Goal: Task Accomplishment & Management: Complete application form

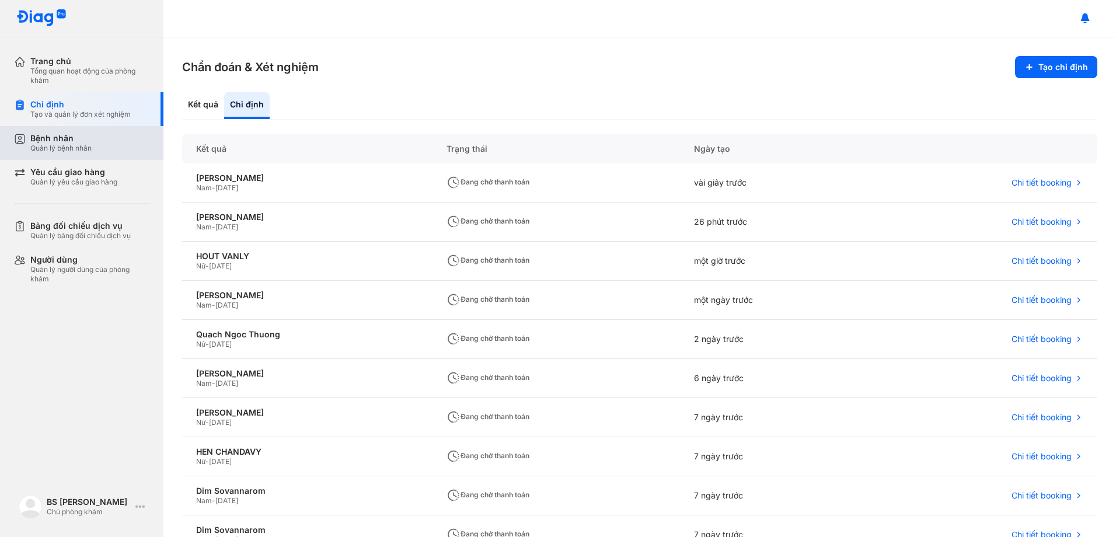
click at [90, 146] on div "Quản lý bệnh nhân" at bounding box center [60, 148] width 61 height 9
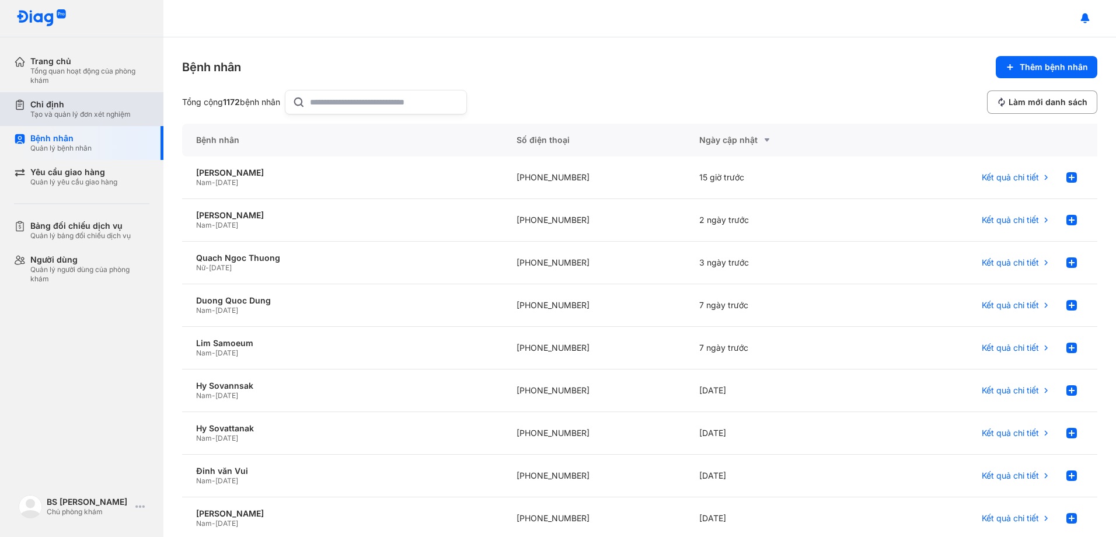
click at [78, 110] on div "Tạo và quản lý đơn xét nghiệm" at bounding box center [80, 114] width 100 height 9
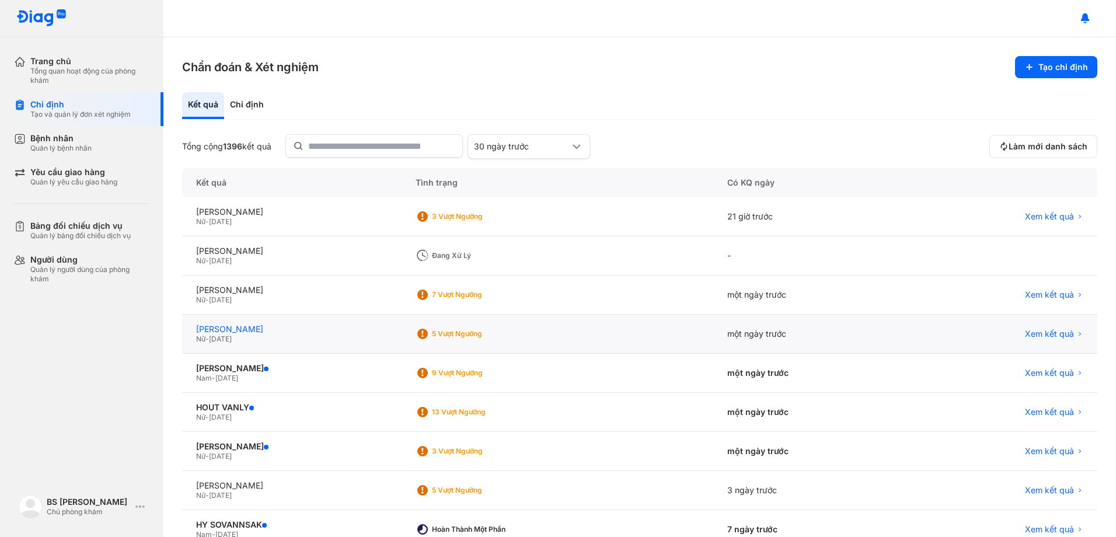
click at [225, 334] on div "[PERSON_NAME]" at bounding box center [291, 329] width 191 height 11
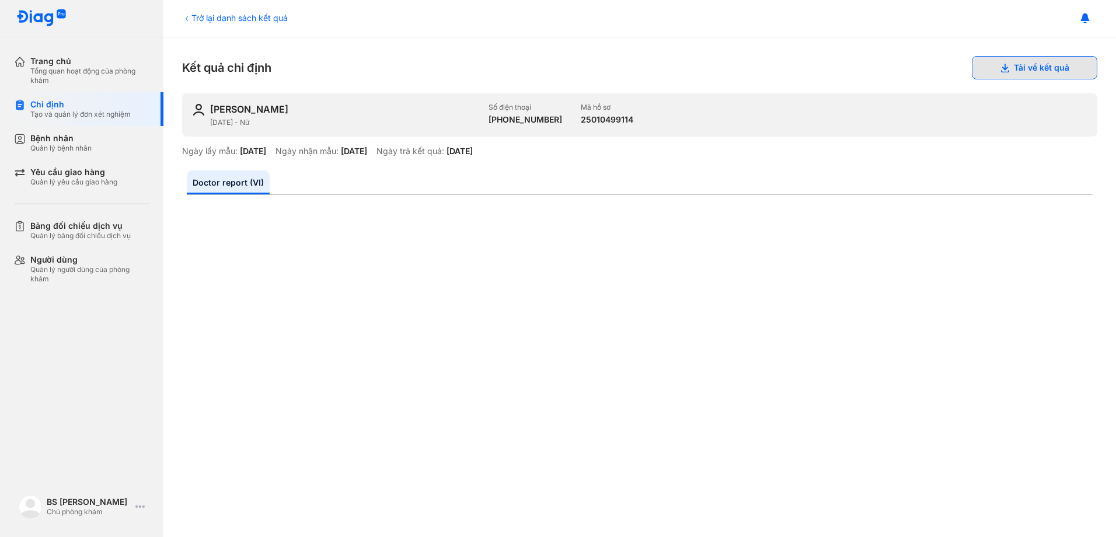
click at [1052, 68] on button "Tải về kết quả" at bounding box center [1034, 67] width 125 height 23
drag, startPoint x: 54, startPoint y: 144, endPoint x: 95, endPoint y: 138, distance: 40.6
click at [55, 144] on div "Quản lý bệnh nhân" at bounding box center [60, 148] width 61 height 9
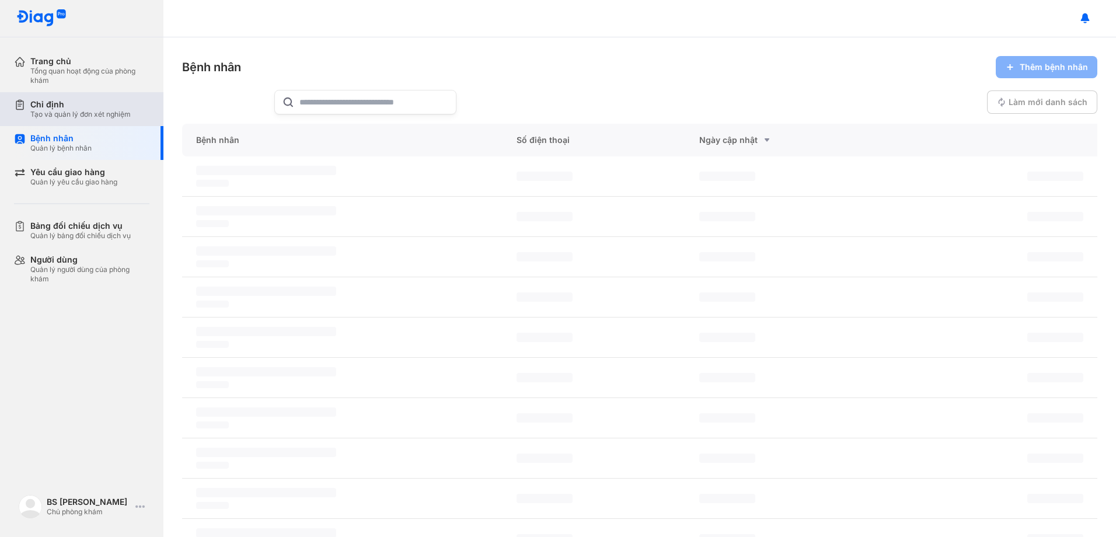
click at [59, 124] on div "Chỉ định Tạo và quản lý đơn xét nghiệm" at bounding box center [88, 109] width 149 height 34
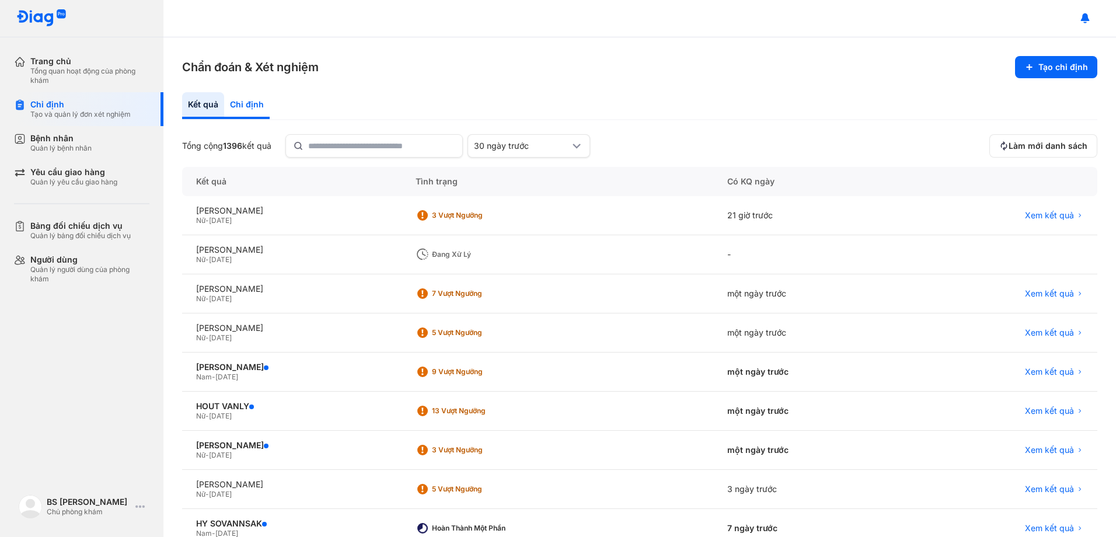
click at [265, 103] on div "Chỉ định" at bounding box center [247, 105] width 46 height 27
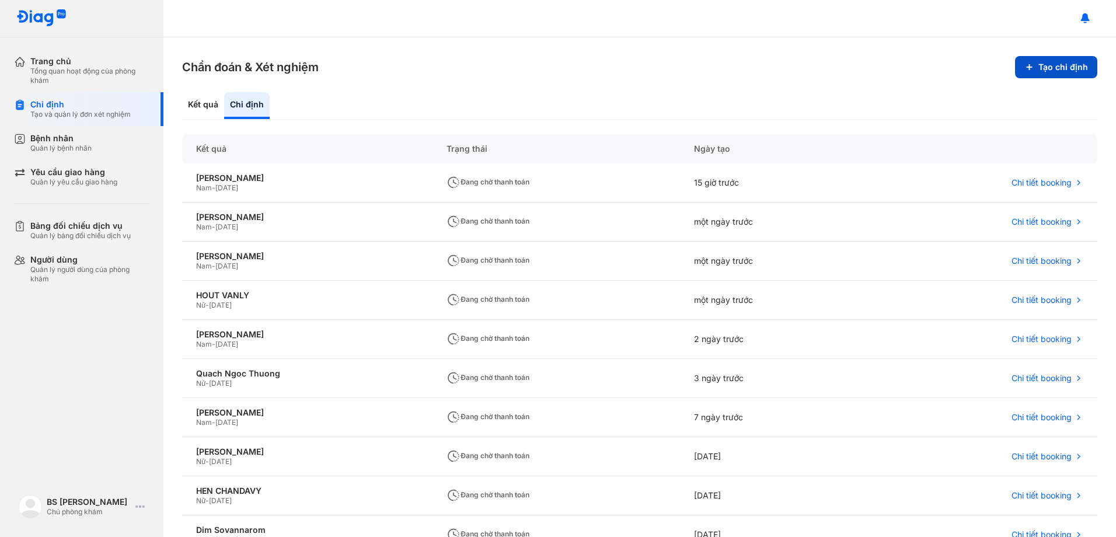
click at [1055, 67] on button "Tạo chỉ định" at bounding box center [1056, 67] width 82 height 22
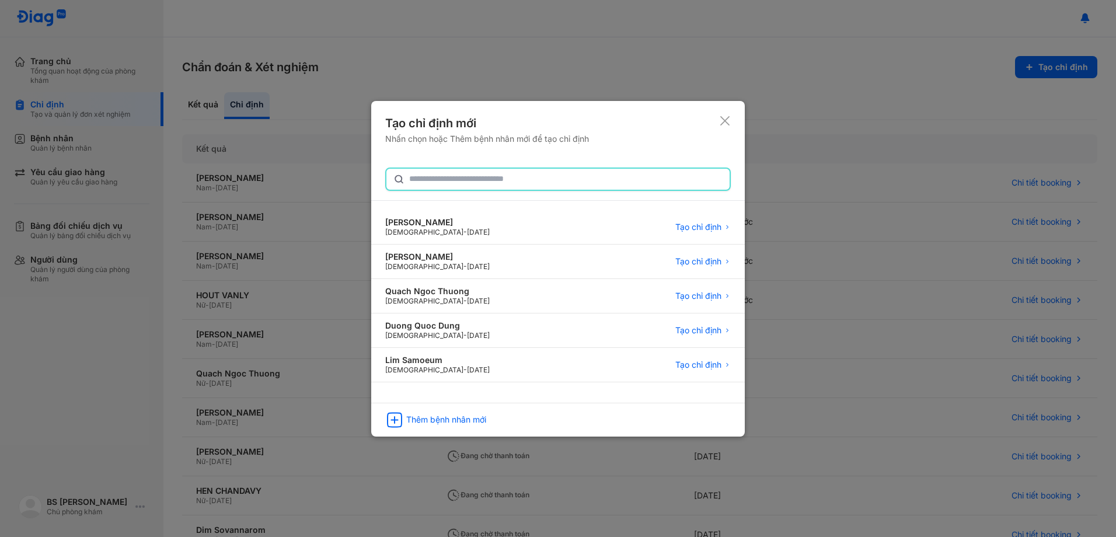
click at [440, 176] on input "text" at bounding box center [565, 179] width 313 height 21
type input "**********"
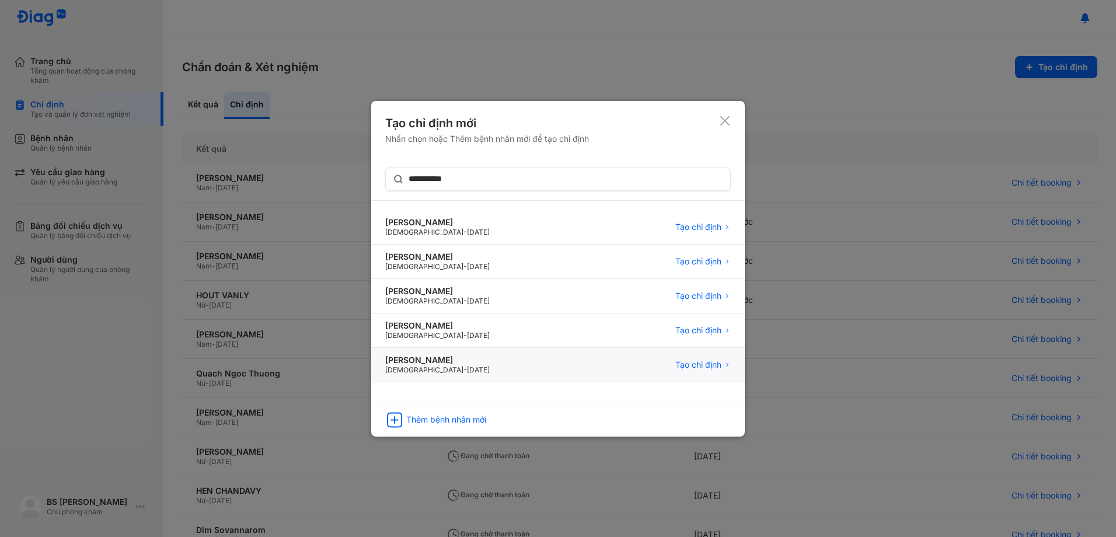
click at [467, 368] on span "[DATE]" at bounding box center [478, 369] width 23 height 9
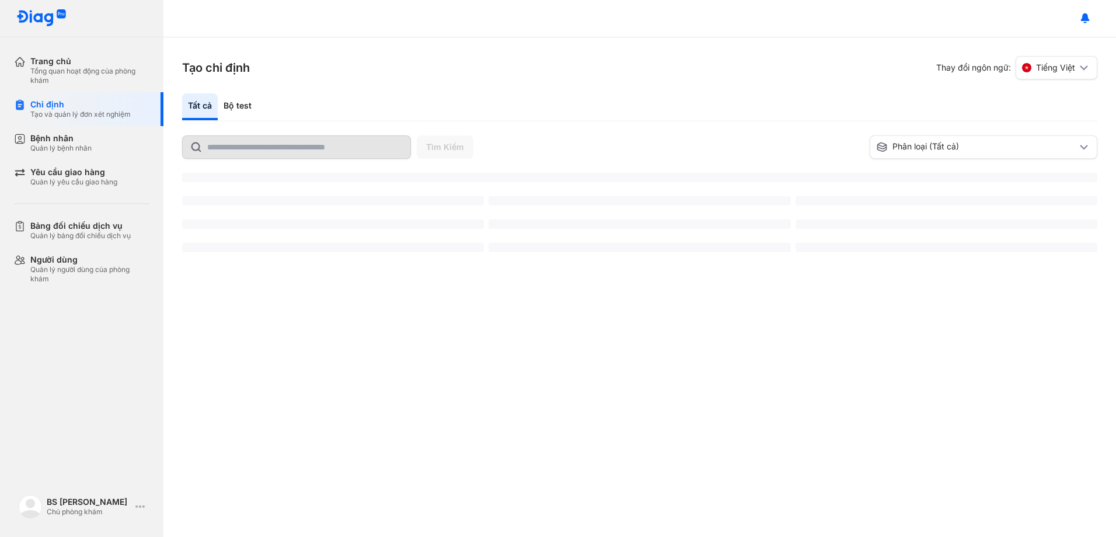
drag, startPoint x: 240, startPoint y: 104, endPoint x: 266, endPoint y: 102, distance: 25.2
click at [247, 105] on div "Bộ test" at bounding box center [238, 106] width 40 height 27
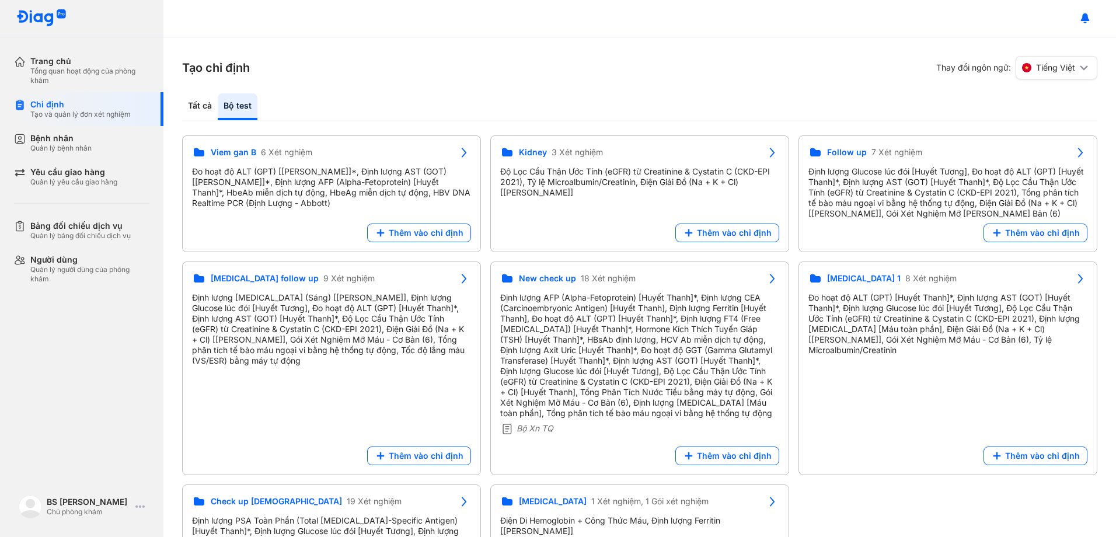
click at [897, 346] on div "Tạo chỉ định Thay đổi ngôn ngữ: Tiếng Việt Tất cả Bộ test Tìm Kiếm Phân loại (T…" at bounding box center [639, 287] width 953 height 500
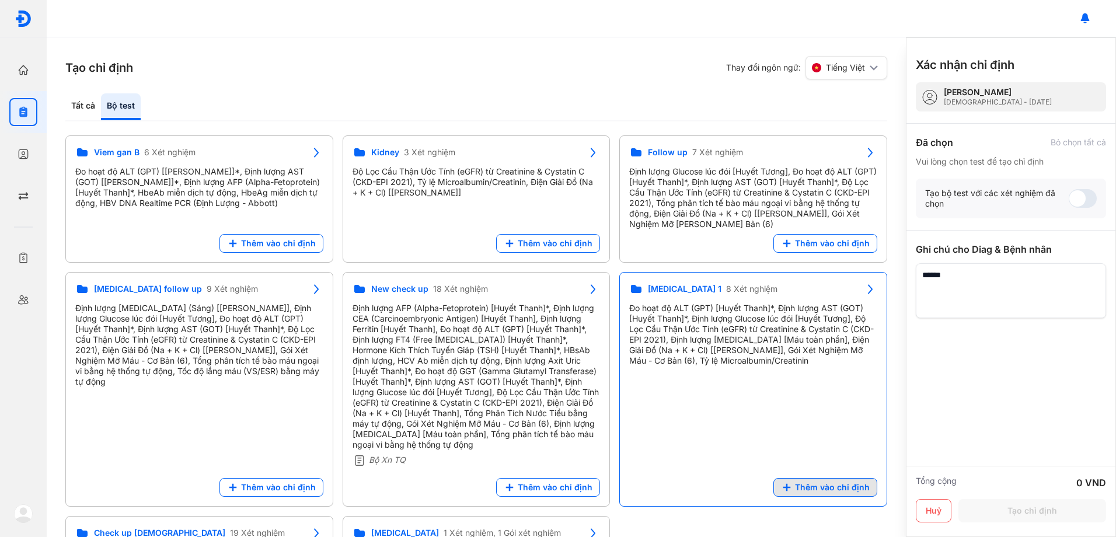
click at [831, 487] on span "Thêm vào chỉ định" at bounding box center [832, 487] width 75 height 11
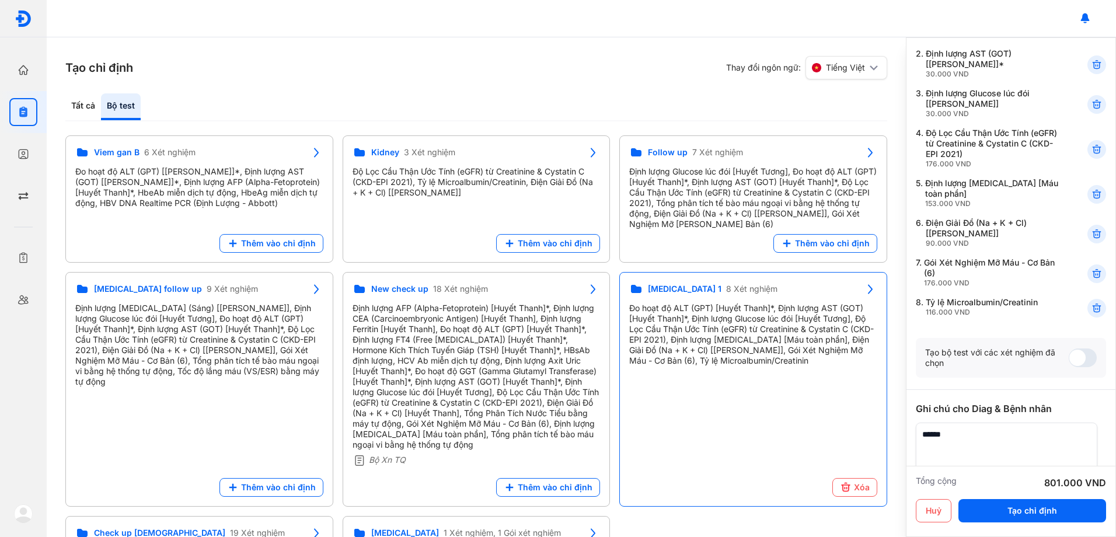
scroll to position [229, 0]
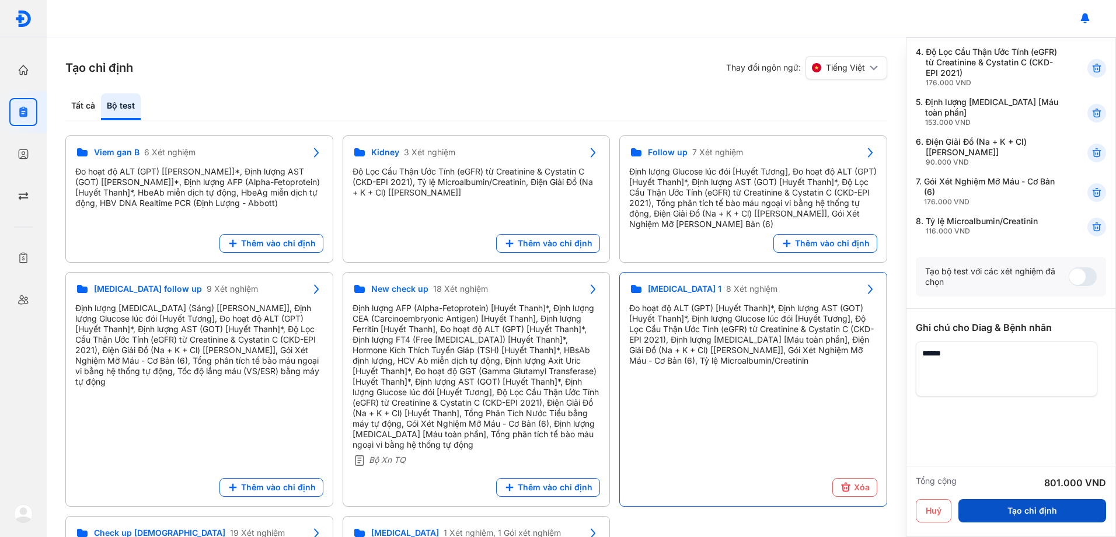
click at [1040, 518] on button "Tạo chỉ định" at bounding box center [1032, 510] width 148 height 23
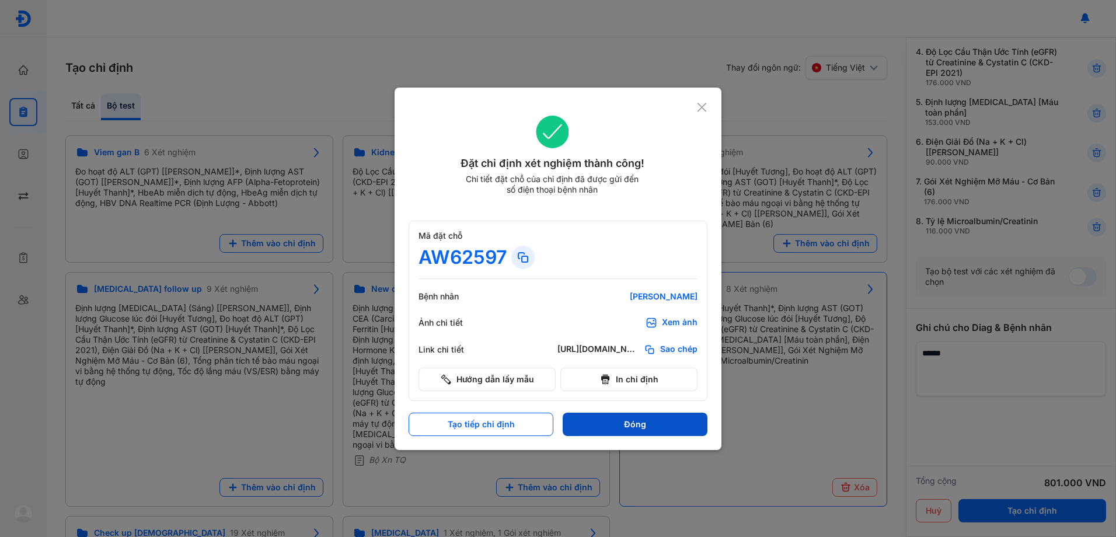
click at [658, 428] on button "Đóng" at bounding box center [635, 424] width 145 height 23
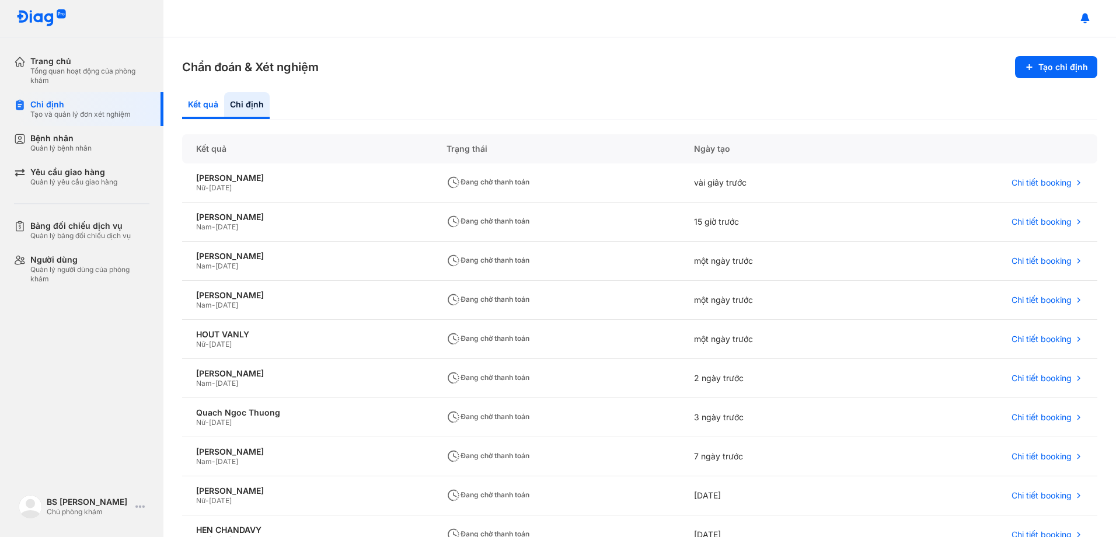
click at [191, 106] on div "Kết quả" at bounding box center [203, 105] width 42 height 27
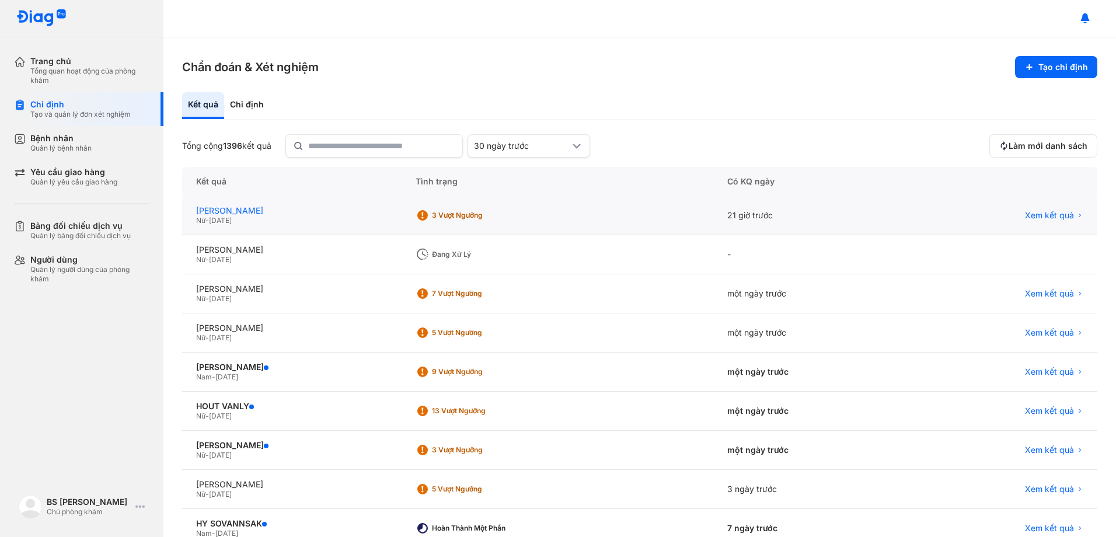
click at [236, 215] on div "[PERSON_NAME]" at bounding box center [291, 210] width 191 height 11
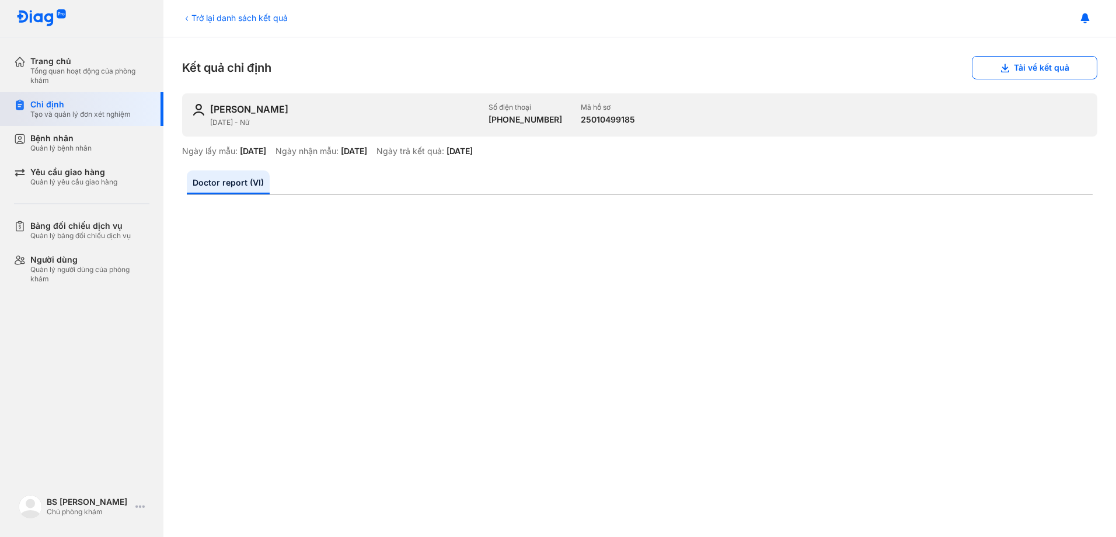
click at [88, 119] on div "Chỉ định Tạo và quản lý đơn xét nghiệm" at bounding box center [88, 109] width 149 height 34
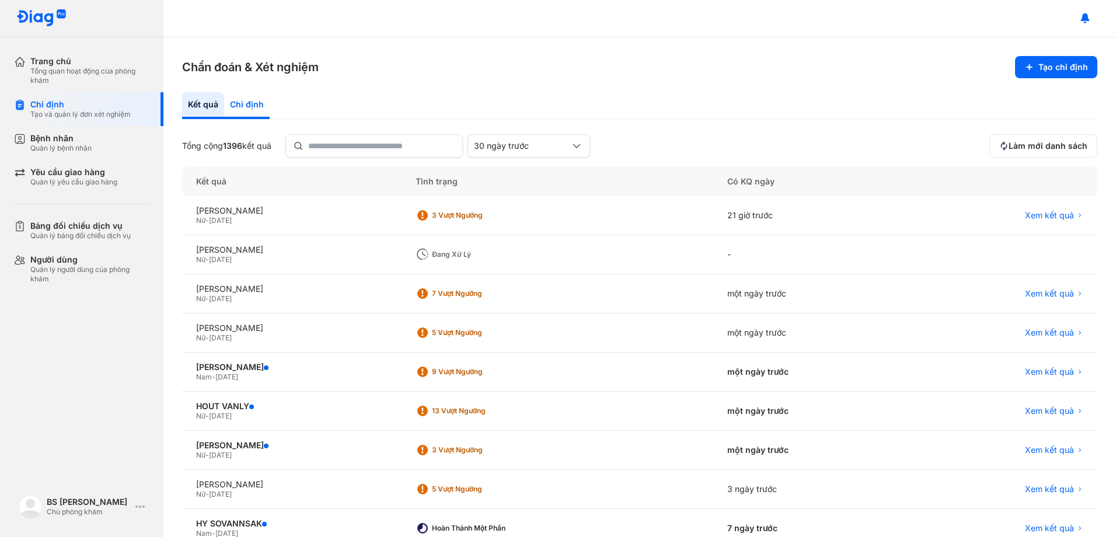
click at [245, 103] on div "Chỉ định" at bounding box center [247, 105] width 46 height 27
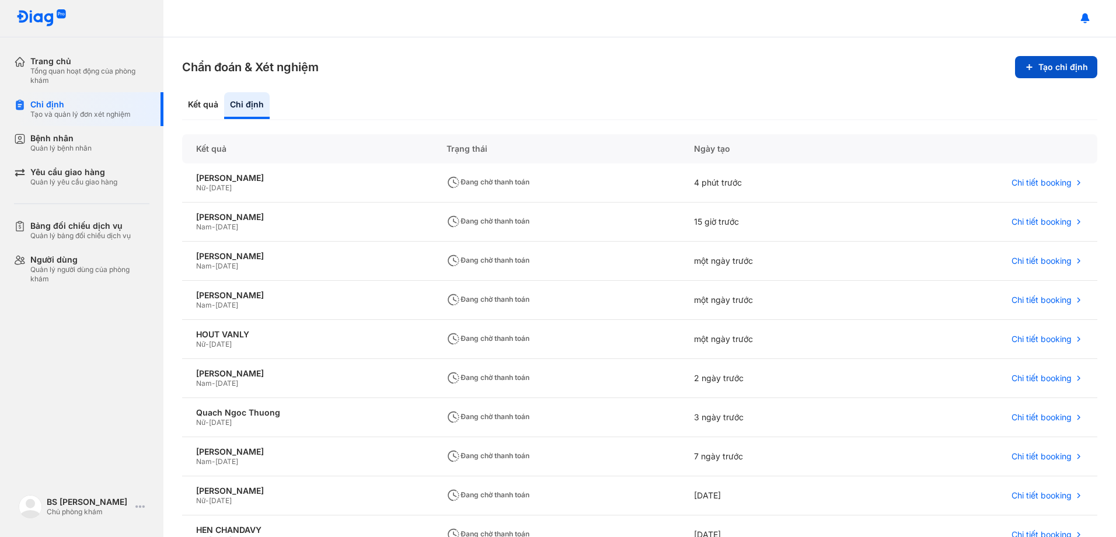
click at [1052, 64] on button "Tạo chỉ định" at bounding box center [1056, 67] width 82 height 22
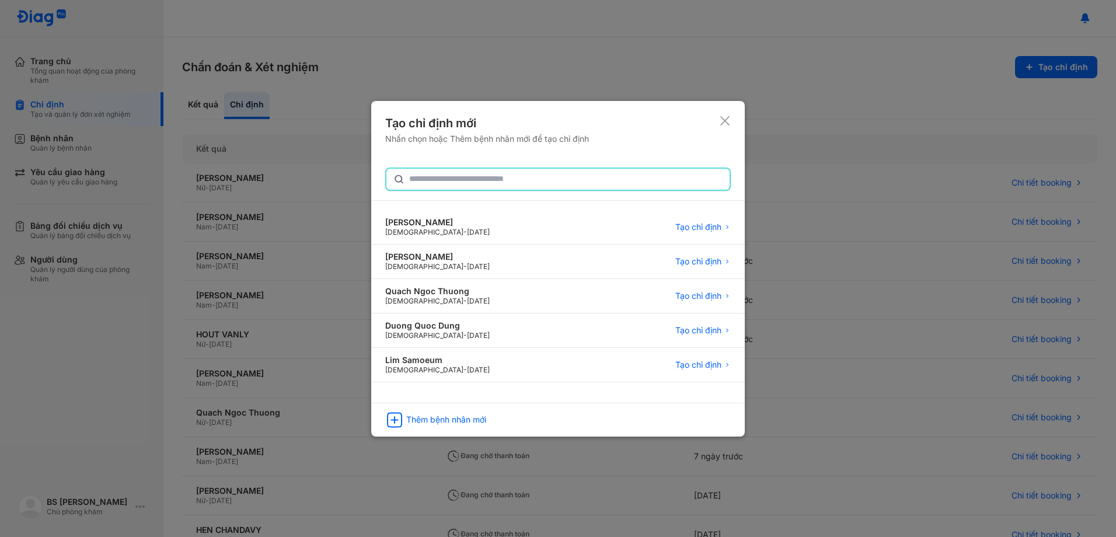
click at [484, 184] on input "text" at bounding box center [565, 179] width 313 height 21
type input "*********"
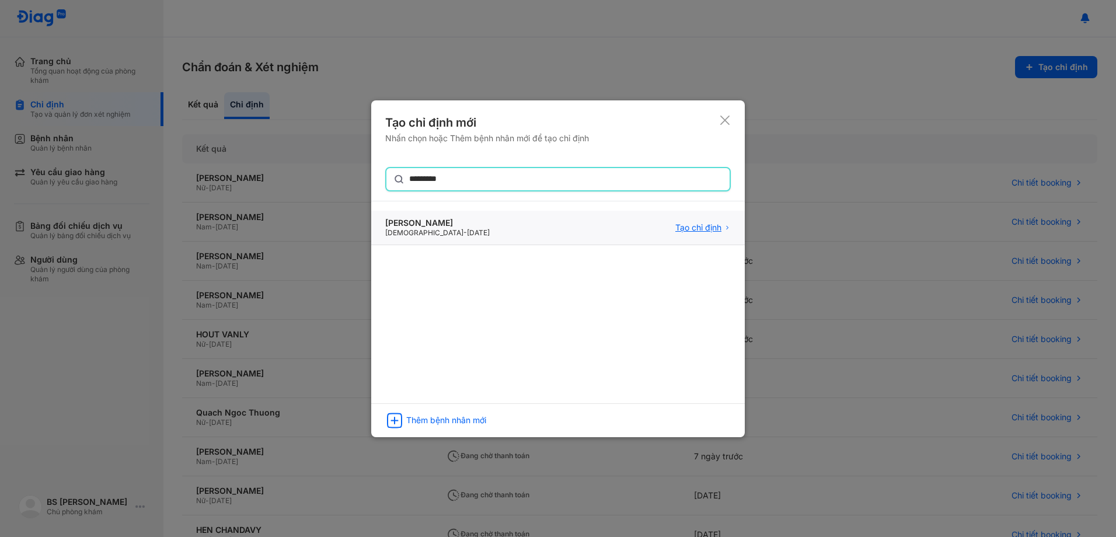
click at [696, 230] on span "Tạo chỉ định" at bounding box center [698, 227] width 46 height 11
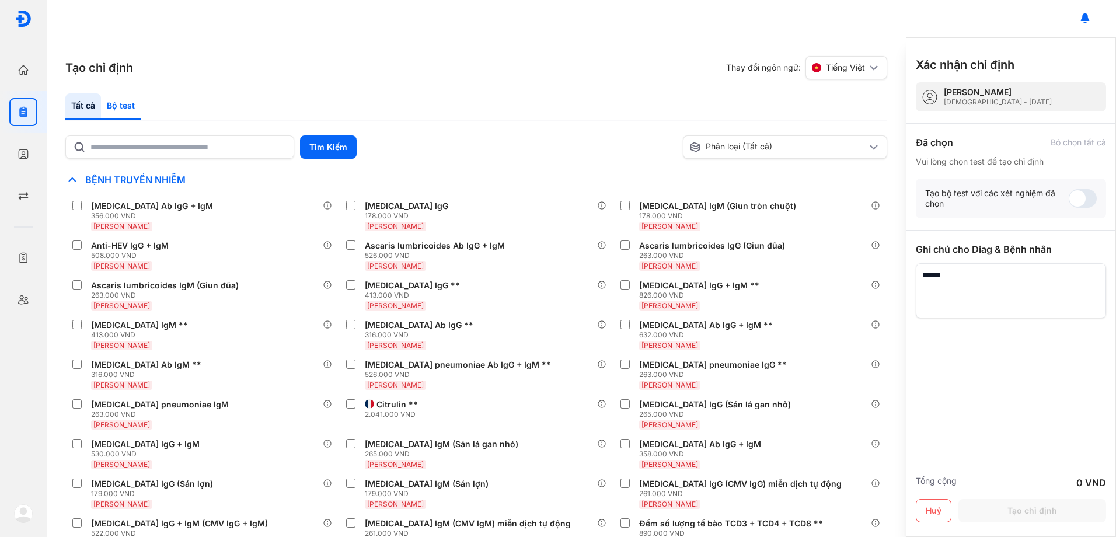
click at [130, 106] on div "Bộ test" at bounding box center [121, 106] width 40 height 27
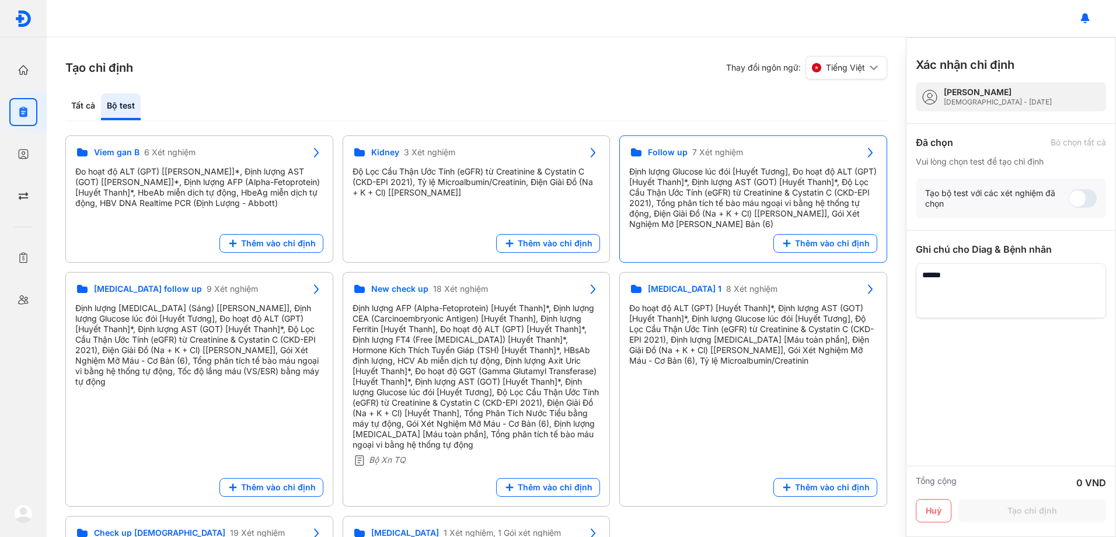
click at [723, 182] on div "Định lượng Glucose lúc đói [Huyết Tương], Đo hoạt độ ALT (GPT) [Huyết Thanh]*, …" at bounding box center [753, 197] width 248 height 63
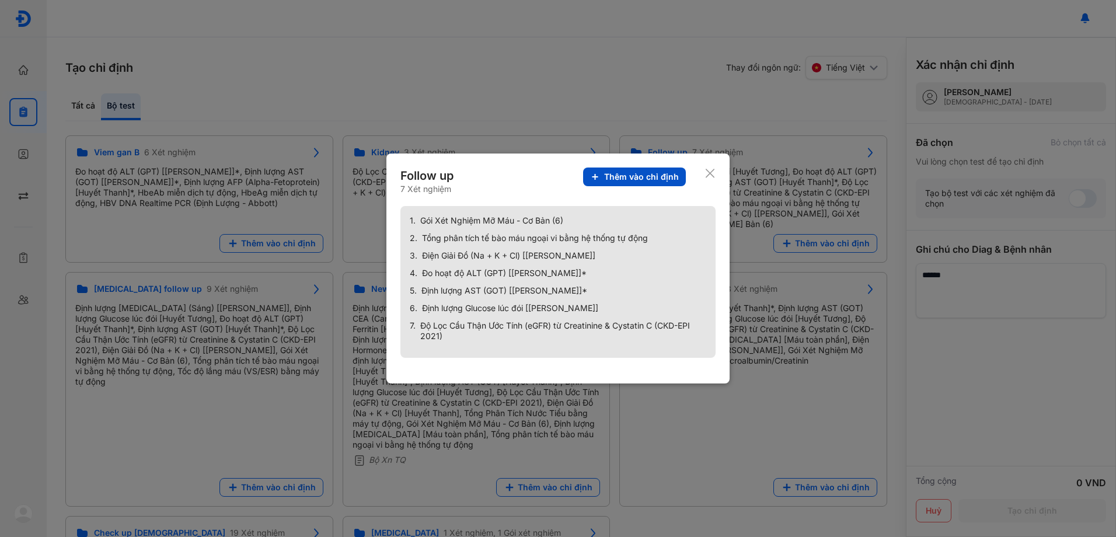
click at [658, 173] on span "Thêm vào chỉ định" at bounding box center [641, 177] width 75 height 11
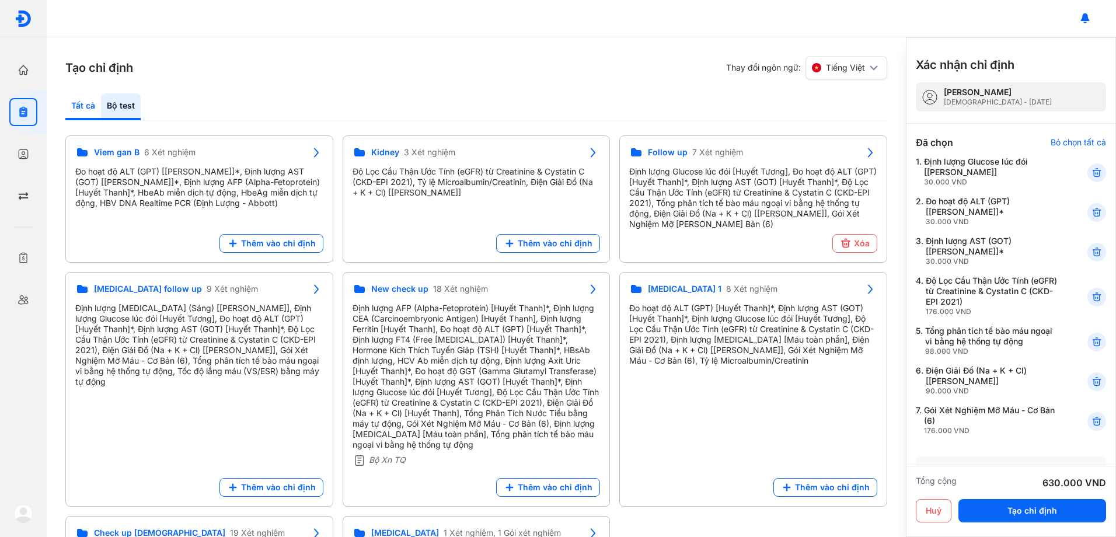
click at [76, 103] on div "Tất cả" at bounding box center [83, 106] width 36 height 27
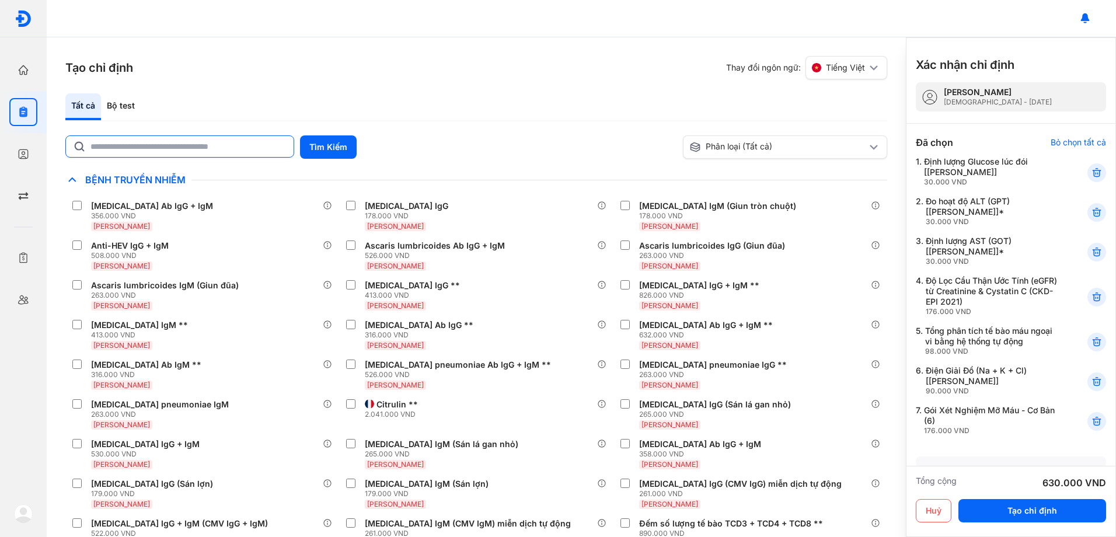
click at [165, 151] on input "text" at bounding box center [188, 146] width 196 height 21
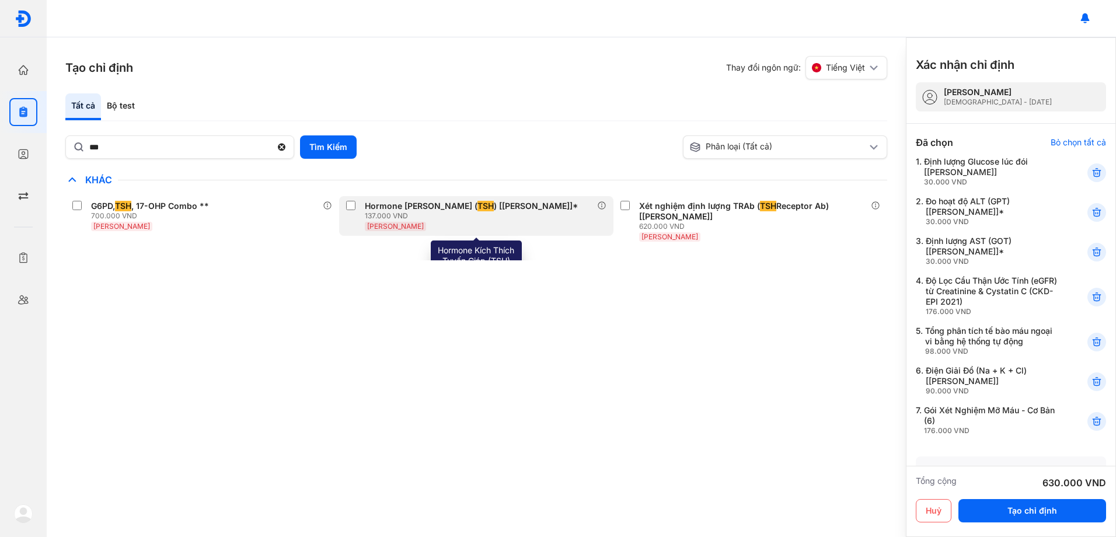
click at [344, 207] on div "Hormone Kích Thích Tuyến Giáp ( TSH ) [Huyết Thanh]* 137.000 VND Huyết Thanh" at bounding box center [476, 216] width 274 height 40
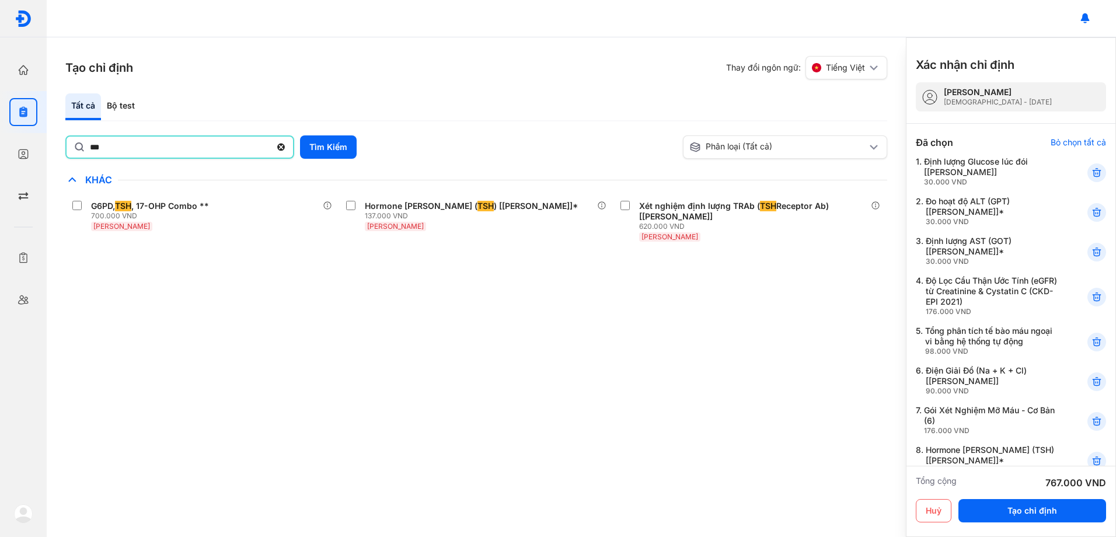
drag, startPoint x: 121, startPoint y: 146, endPoint x: -2, endPoint y: 91, distance: 135.4
click at [0, 91] on html "Trang chủ Tổng quan hoạt động của phòng khám Chỉ định Tạo và quản lý đơn xét ng…" at bounding box center [558, 268] width 1116 height 537
type input "***"
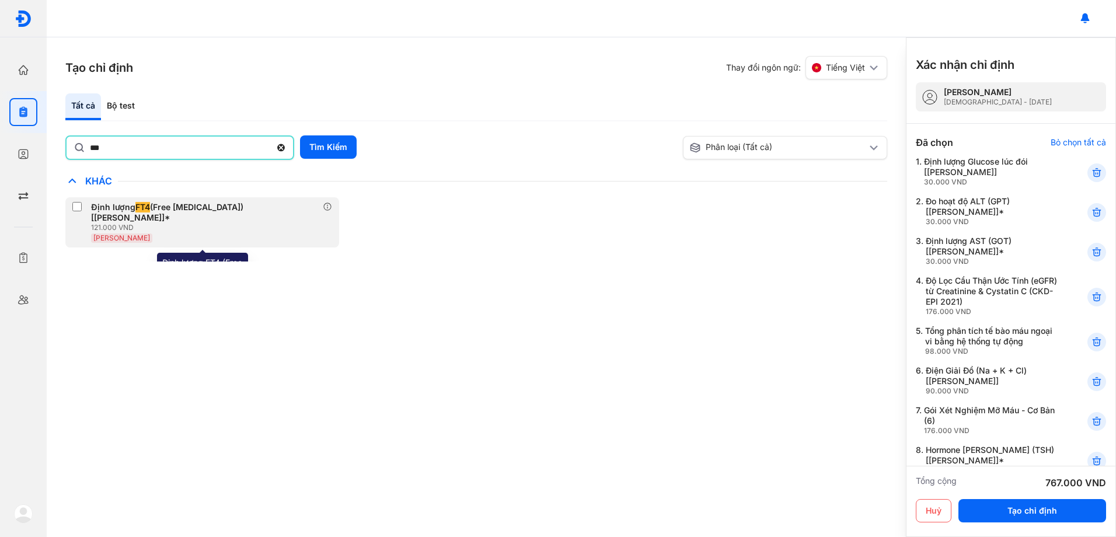
click at [110, 205] on div "Định lượng FT4 (Free Thyroxine) [Huyết Thanh]*" at bounding box center [204, 212] width 227 height 21
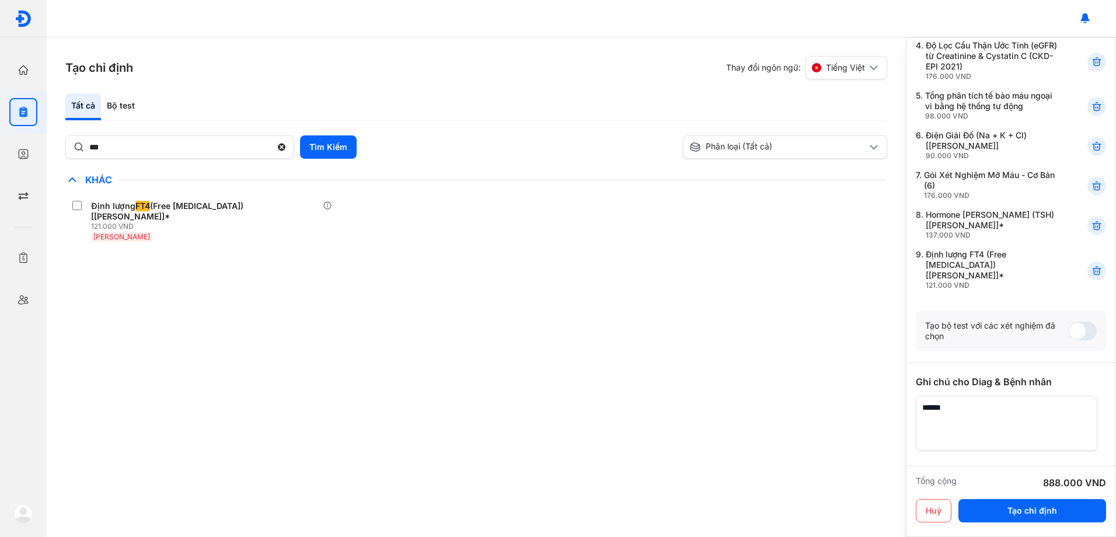
scroll to position [279, 0]
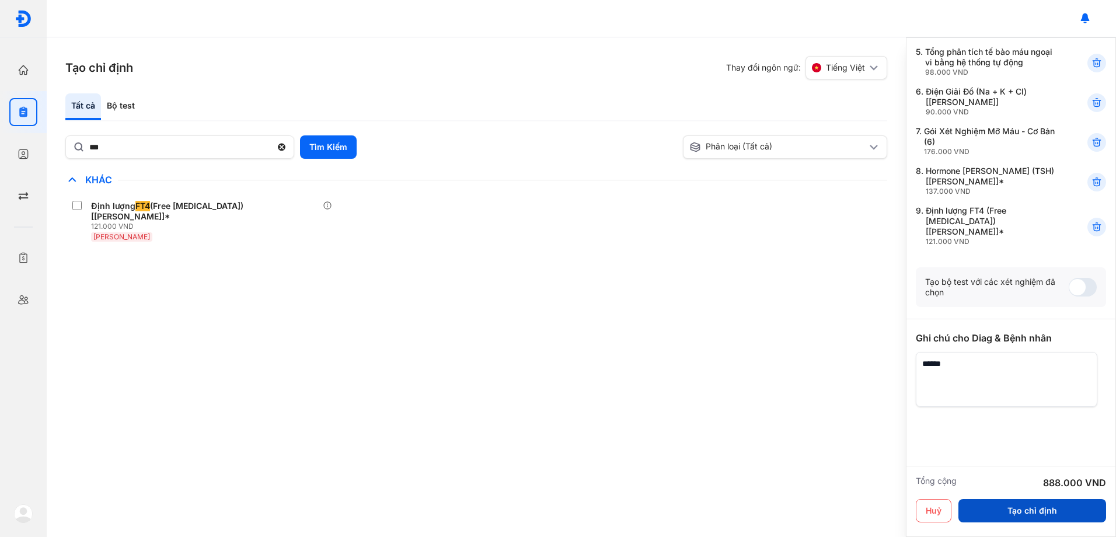
drag, startPoint x: 1055, startPoint y: 512, endPoint x: 967, endPoint y: 477, distance: 95.4
click at [1055, 512] on button "Tạo chỉ định" at bounding box center [1032, 510] width 148 height 23
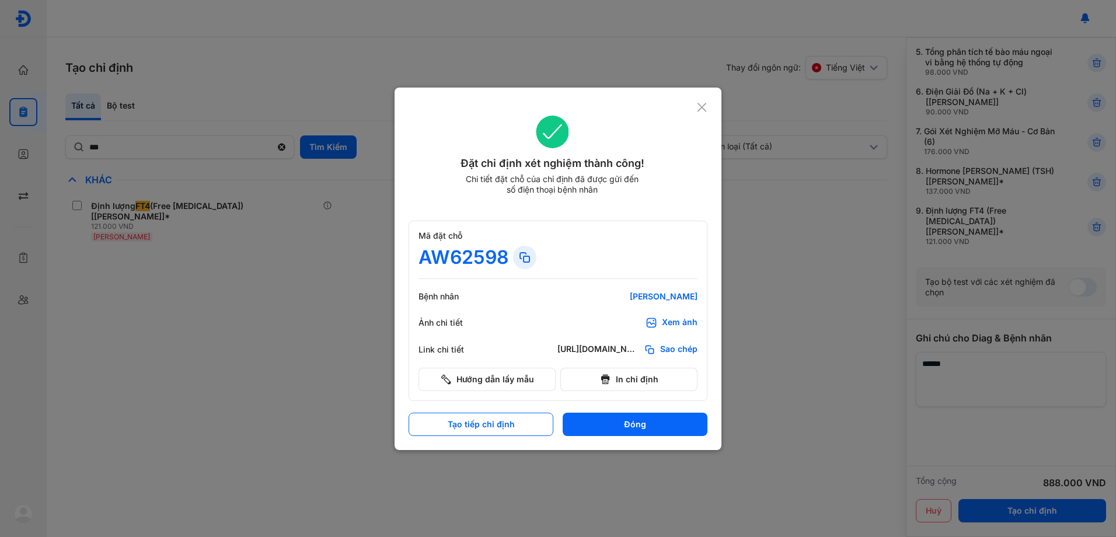
click at [23, 113] on div at bounding box center [558, 268] width 1116 height 537
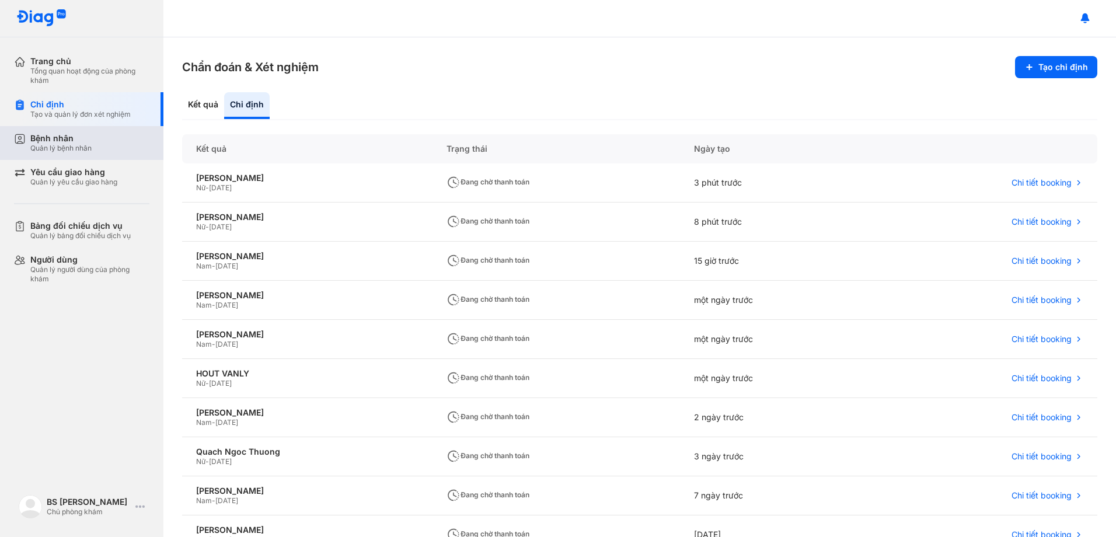
click at [61, 141] on div "Bệnh nhân" at bounding box center [60, 138] width 61 height 11
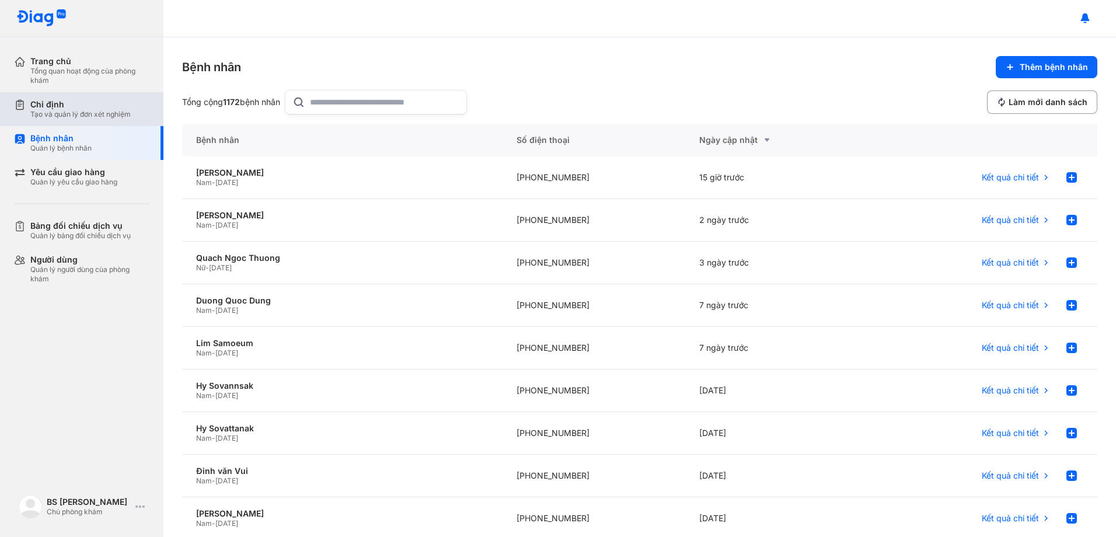
click at [64, 116] on div "Tạo và quản lý đơn xét nghiệm" at bounding box center [80, 114] width 100 height 9
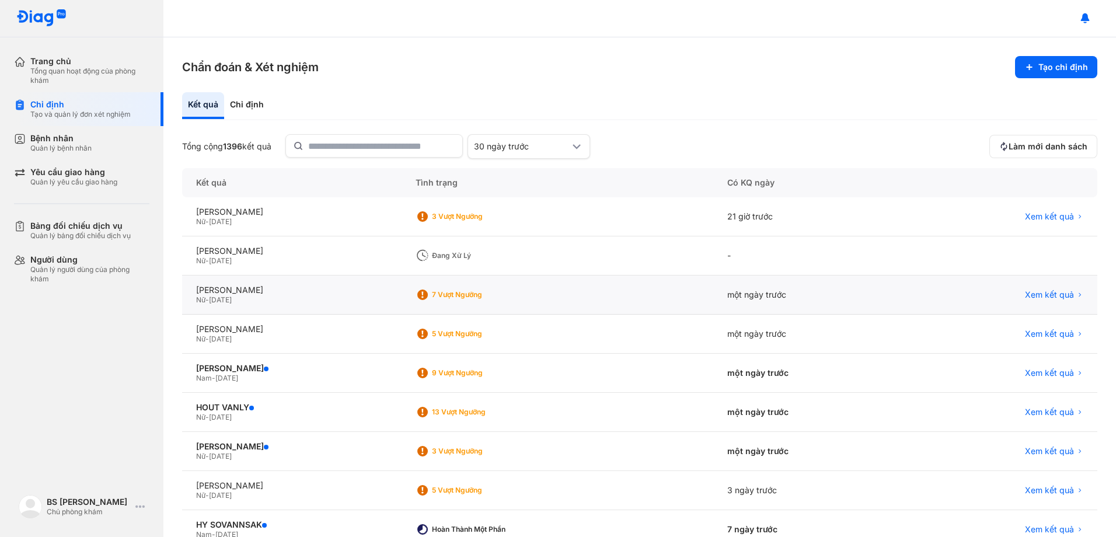
click at [232, 297] on span "01/01/1956" at bounding box center [220, 299] width 23 height 9
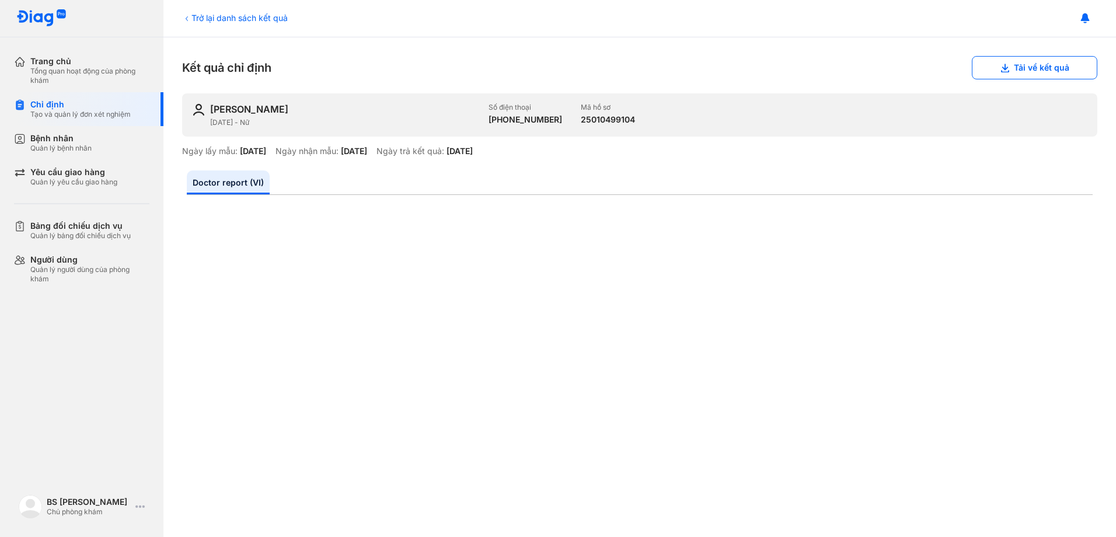
drag, startPoint x: 1032, startPoint y: 64, endPoint x: 594, endPoint y: 151, distance: 446.8
click at [1033, 65] on button "Tải về kết quả" at bounding box center [1034, 67] width 125 height 23
click at [82, 114] on div "Tạo và quản lý đơn xét nghiệm" at bounding box center [80, 114] width 100 height 9
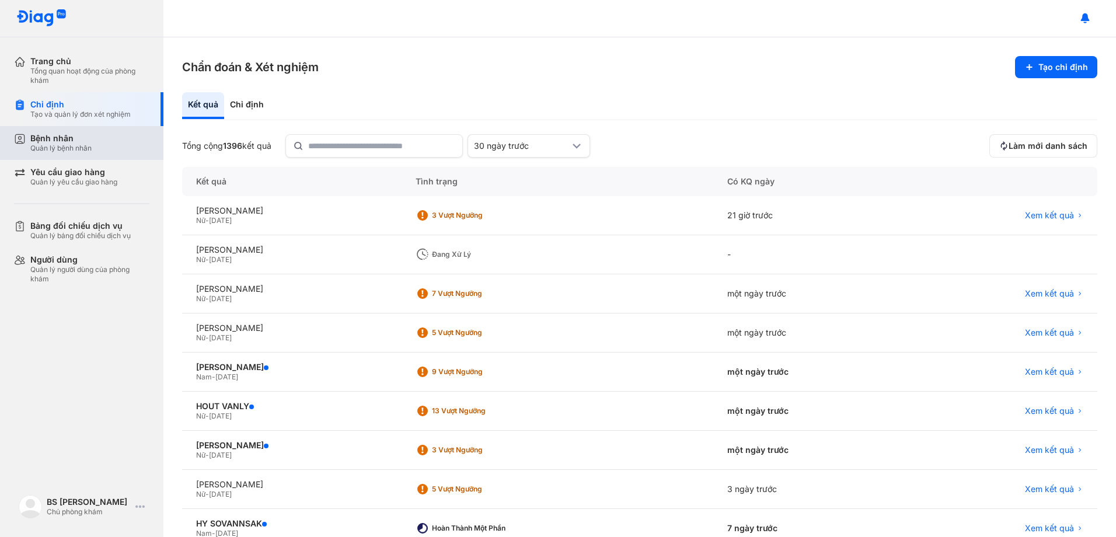
click at [72, 150] on div "Quản lý bệnh nhân" at bounding box center [60, 148] width 61 height 9
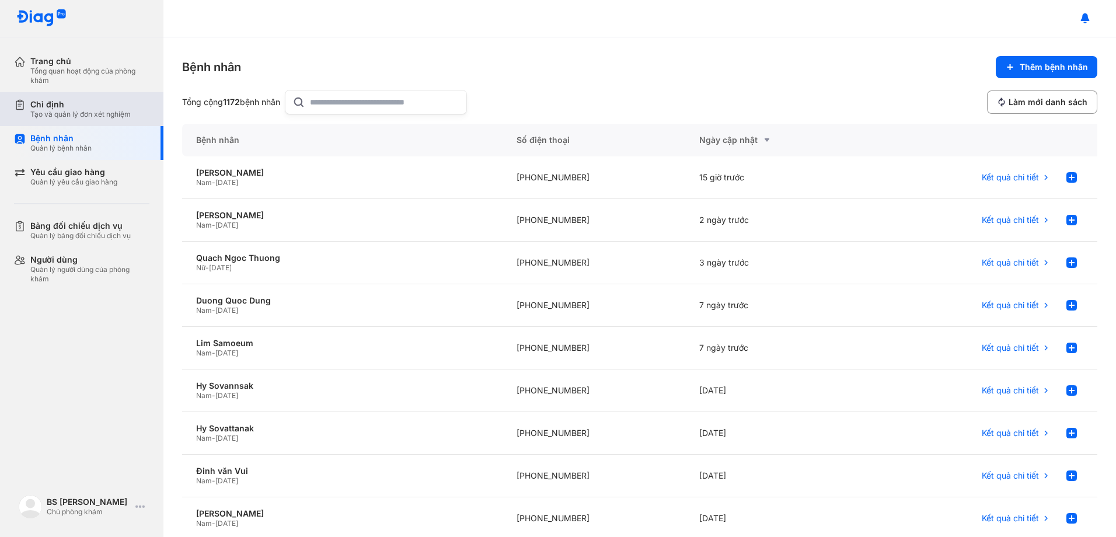
click at [90, 107] on div "Chỉ định" at bounding box center [80, 104] width 100 height 11
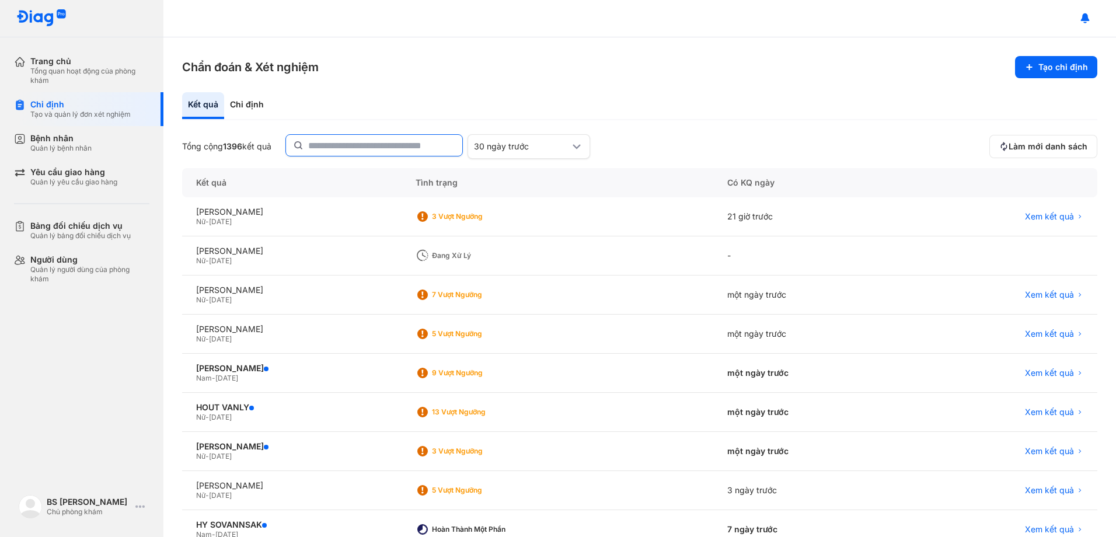
click at [374, 149] on input "text" at bounding box center [381, 145] width 147 height 21
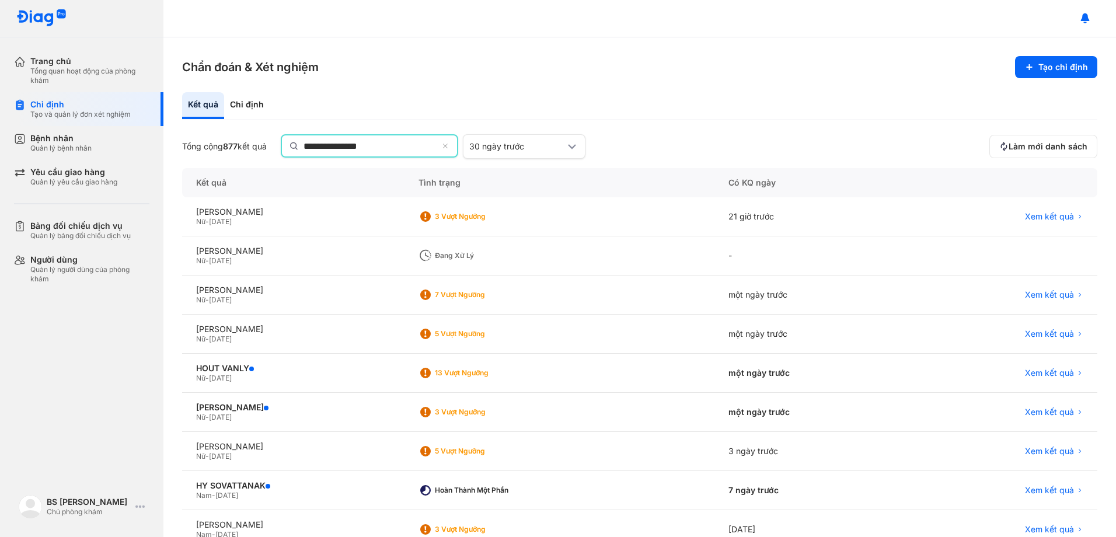
type input "**********"
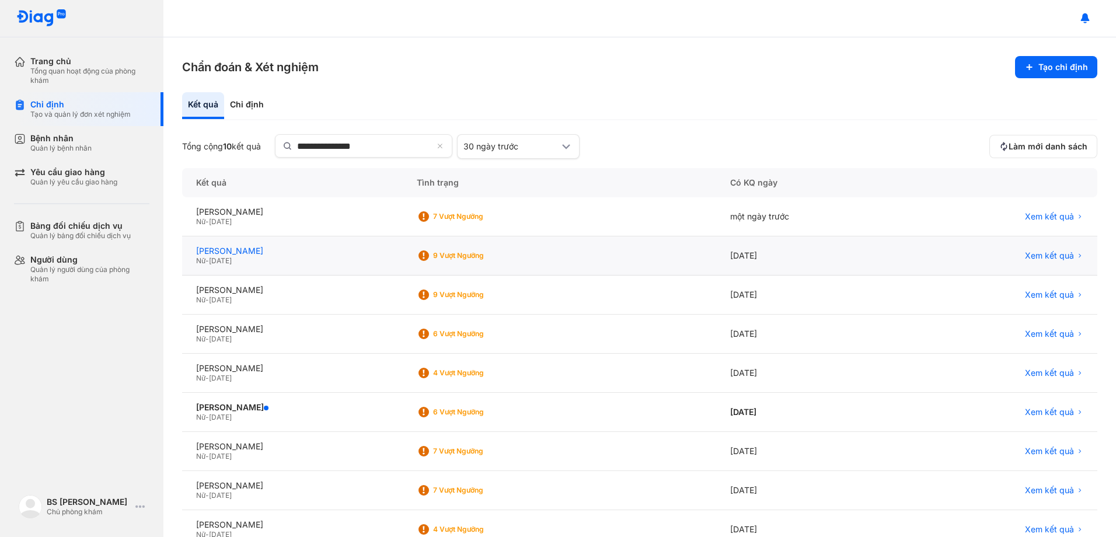
drag, startPoint x: 265, startPoint y: 247, endPoint x: 742, endPoint y: 197, distance: 479.4
click at [268, 247] on div "[PERSON_NAME]" at bounding box center [292, 251] width 193 height 11
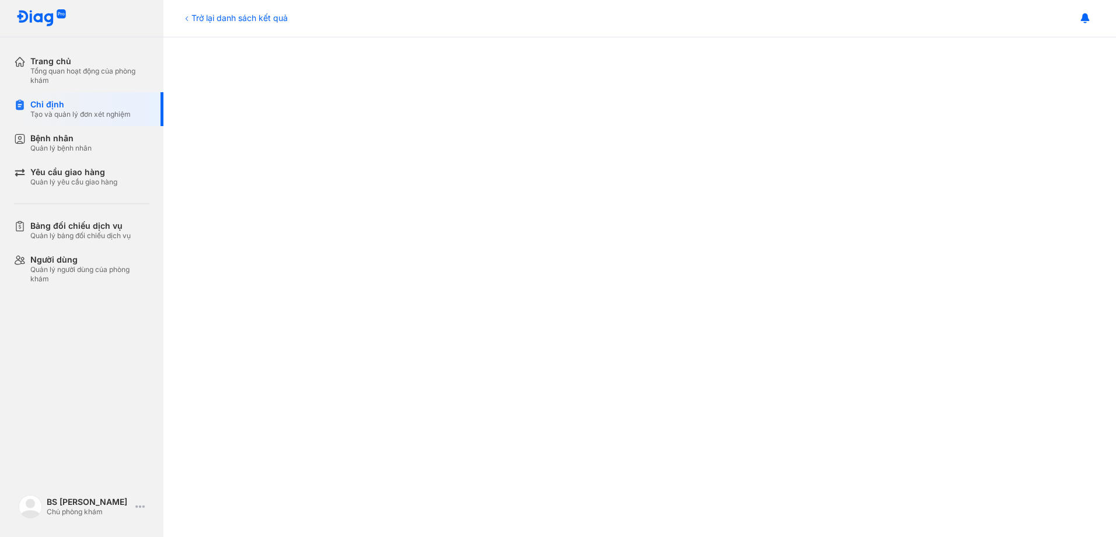
scroll to position [584, 0]
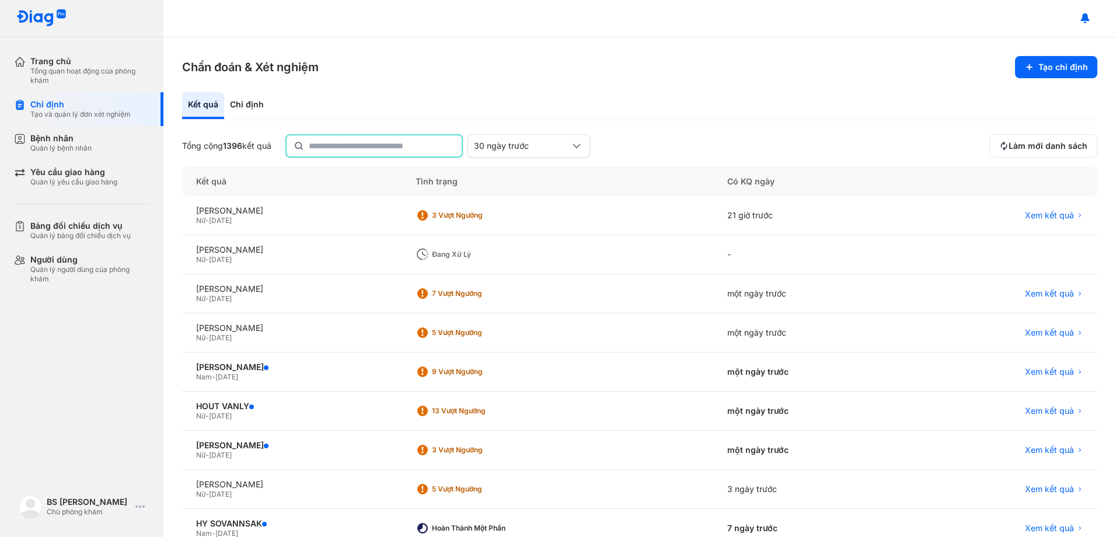
click at [360, 146] on input "text" at bounding box center [382, 145] width 146 height 21
type input "**********"
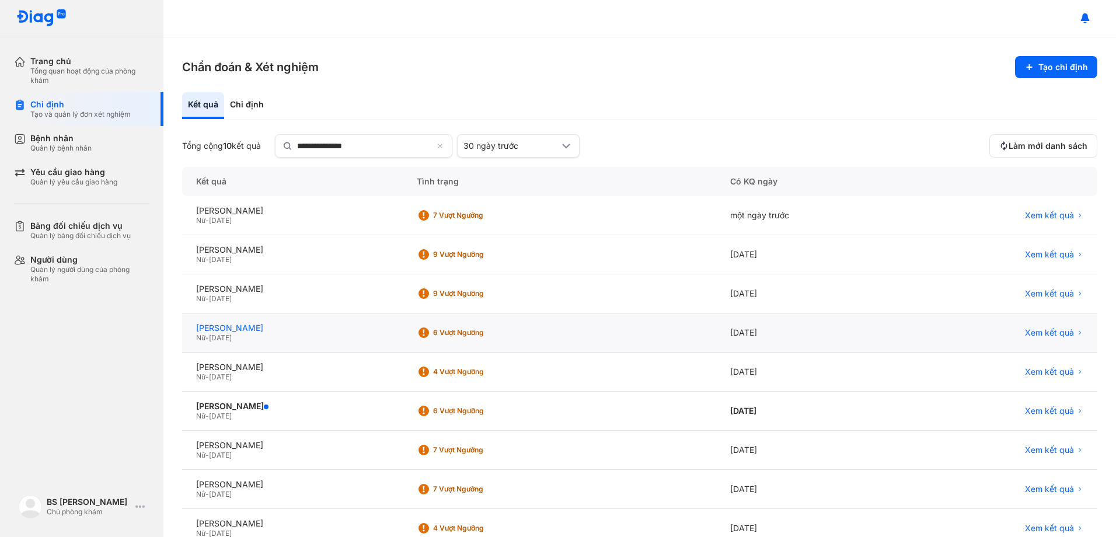
click at [266, 332] on div "[PERSON_NAME]" at bounding box center [292, 328] width 193 height 11
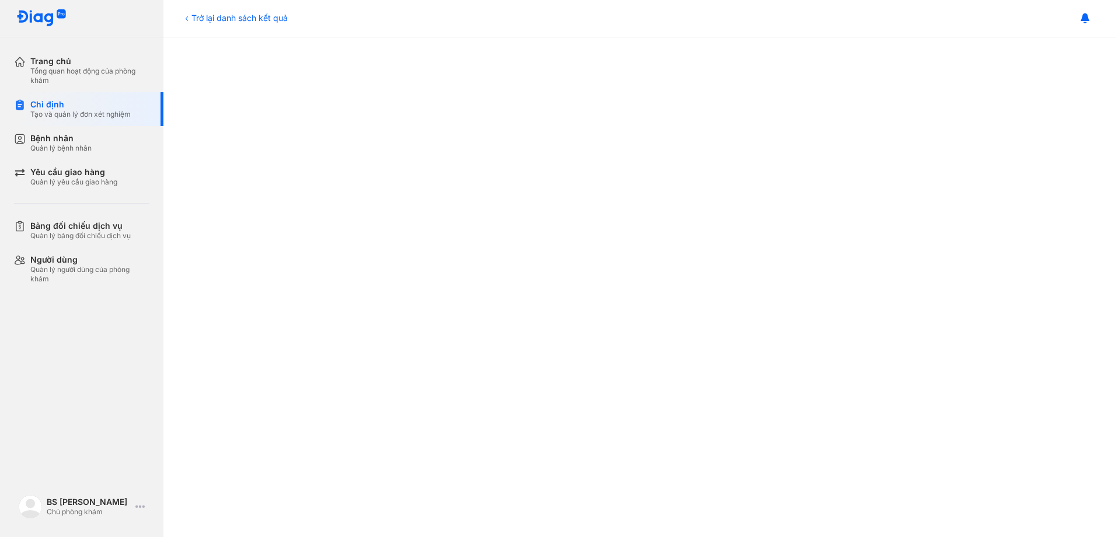
scroll to position [409, 0]
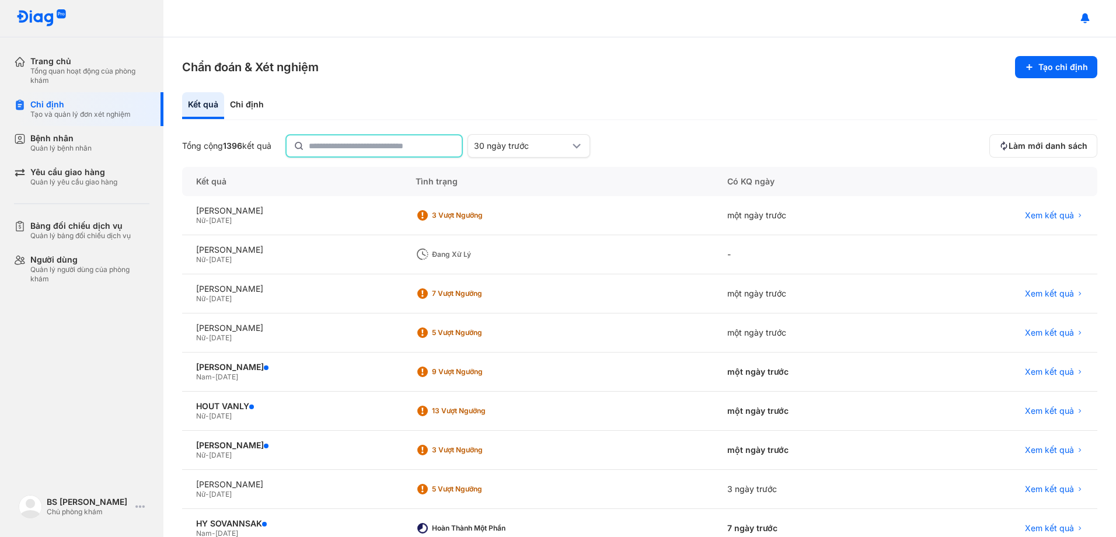
click at [363, 149] on input "text" at bounding box center [382, 145] width 146 height 21
type input "********"
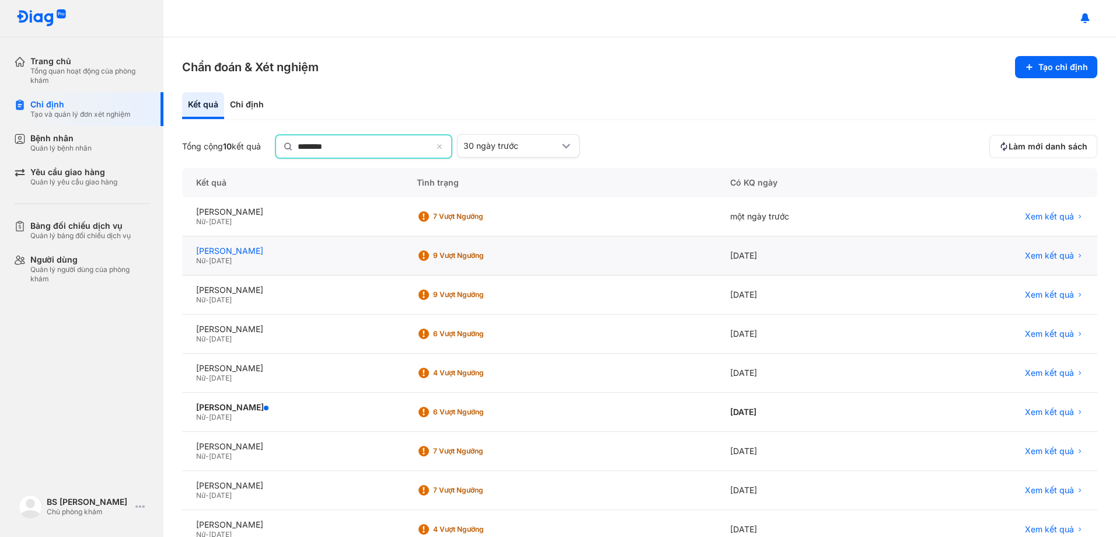
click at [247, 246] on div "[PERSON_NAME]" at bounding box center [292, 251] width 193 height 11
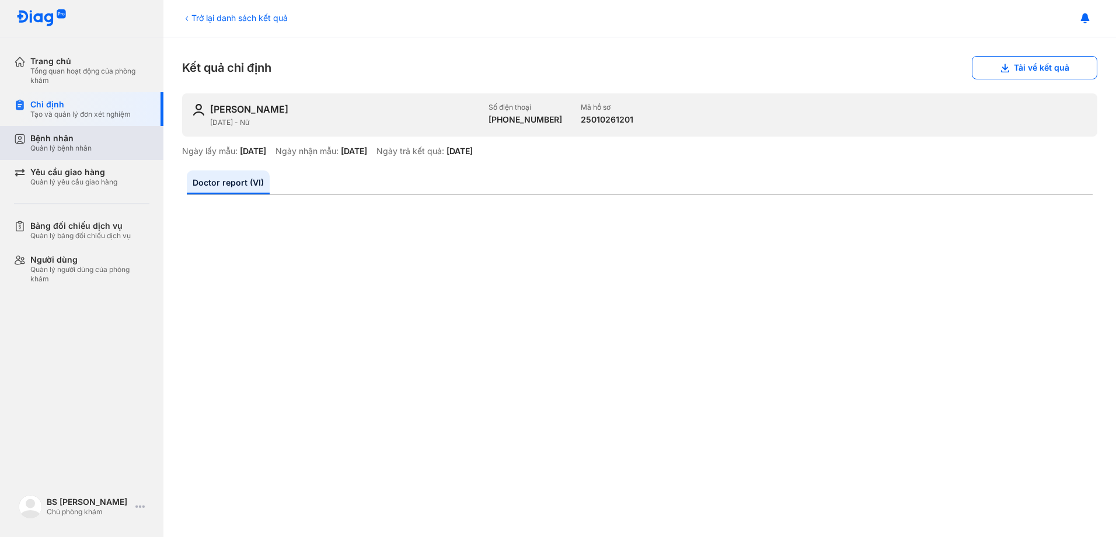
click at [80, 137] on div "Bệnh nhân" at bounding box center [60, 138] width 61 height 11
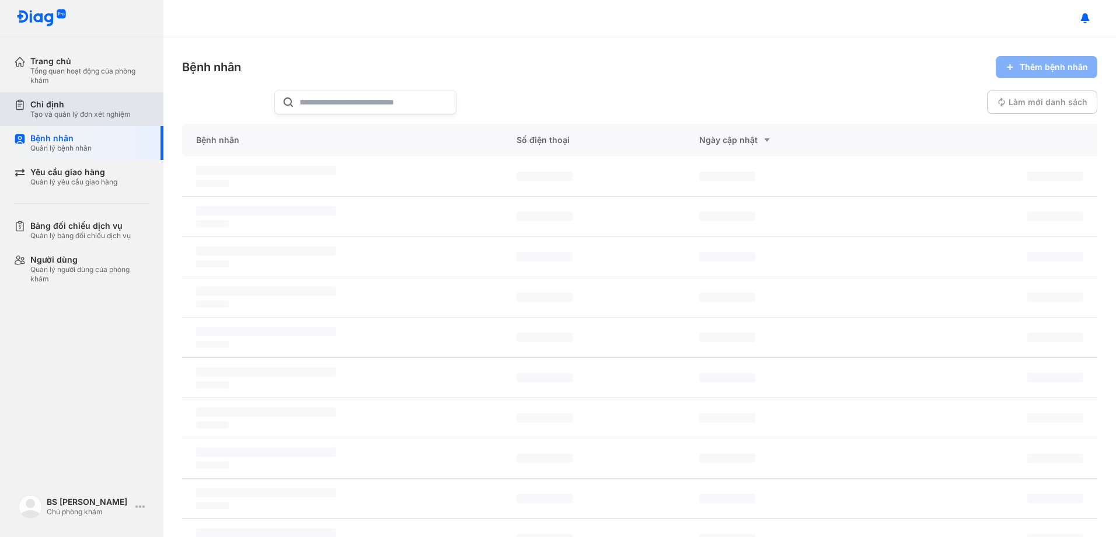
drag, startPoint x: 69, startPoint y: 104, endPoint x: 136, endPoint y: 106, distance: 66.5
click at [71, 104] on div "Chỉ định" at bounding box center [80, 104] width 100 height 11
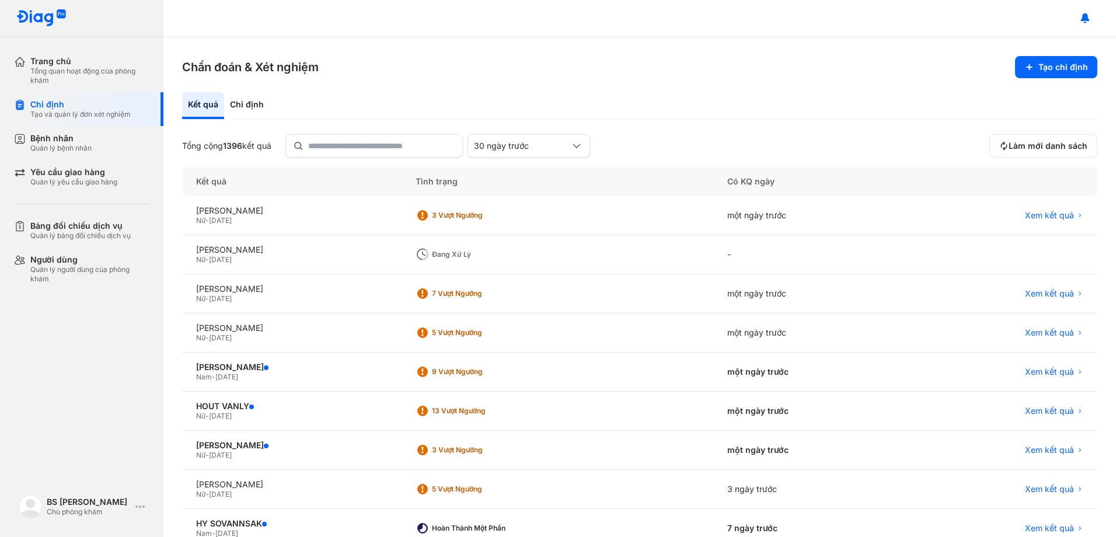
drag, startPoint x: 253, startPoint y: 103, endPoint x: 267, endPoint y: 131, distance: 31.6
click at [253, 104] on div "Chỉ định" at bounding box center [247, 105] width 46 height 27
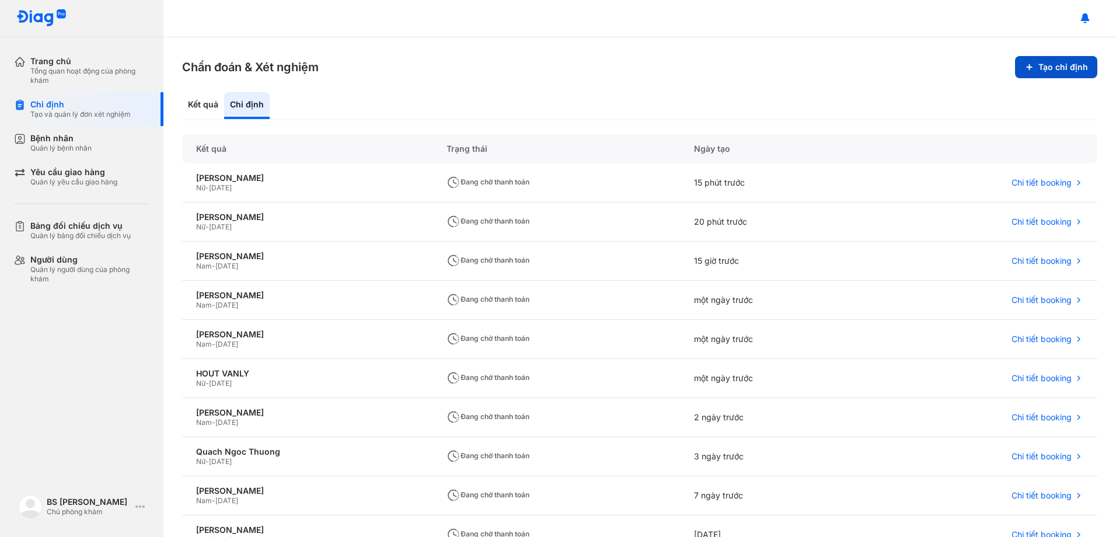
click at [1071, 65] on button "Tạo chỉ định" at bounding box center [1056, 67] width 82 height 22
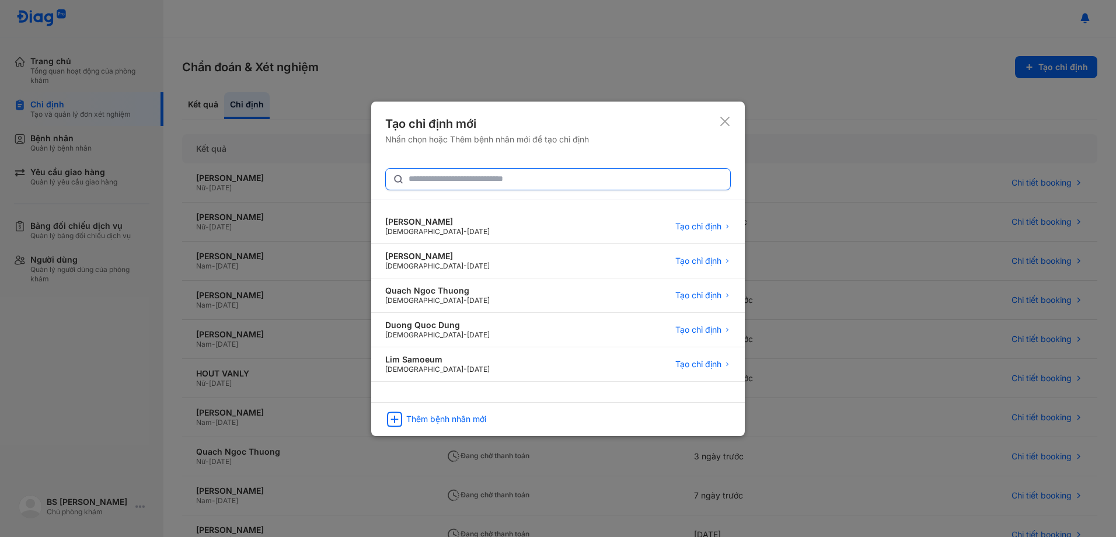
click at [505, 181] on input "text" at bounding box center [566, 179] width 315 height 21
type input "**********"
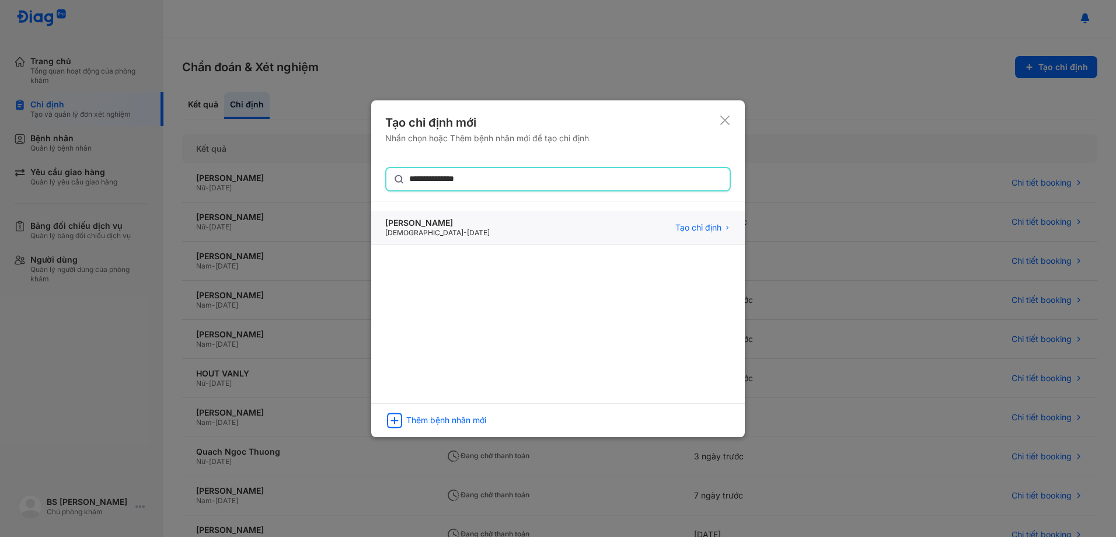
click at [455, 224] on div "Trương Thị Thuỳ Mai" at bounding box center [437, 223] width 104 height 11
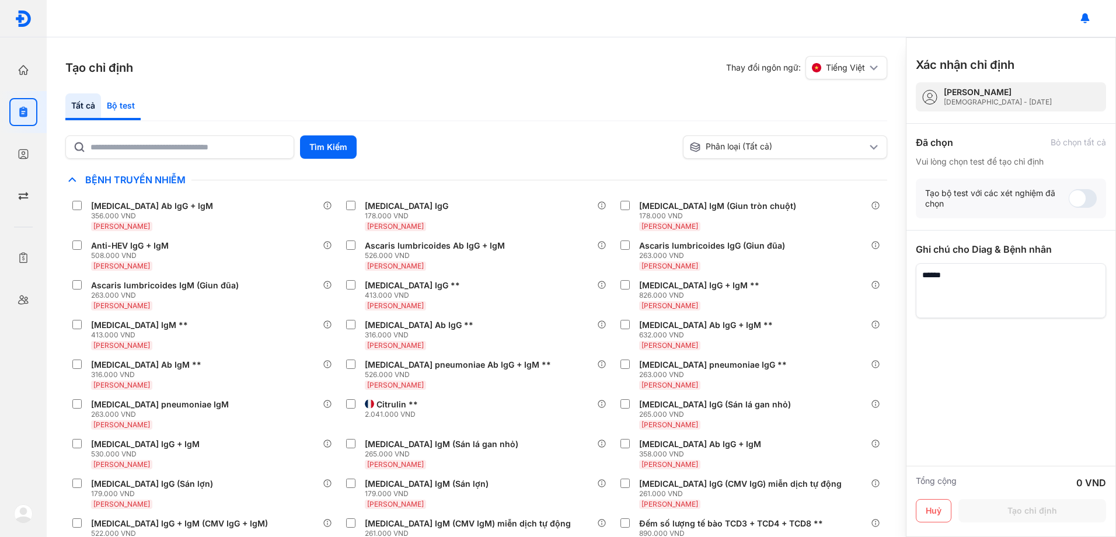
click at [126, 102] on div "Bộ test" at bounding box center [121, 106] width 40 height 27
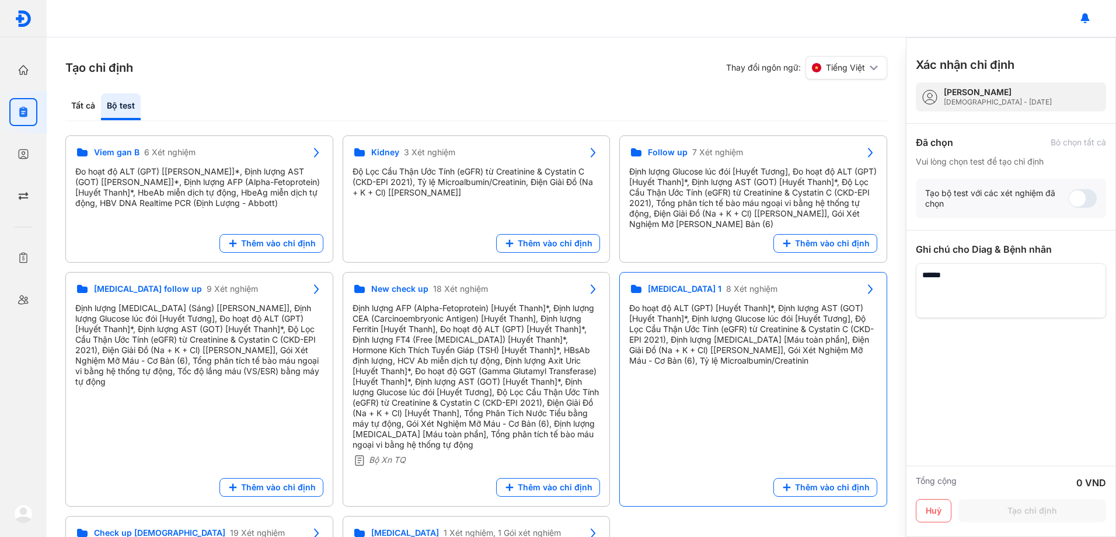
click at [717, 339] on div "Đo hoạt độ ALT (GPT) [Huyết Thanh]*, Định lượng AST (GOT) [Huyết Thanh]*, Định …" at bounding box center [753, 334] width 248 height 63
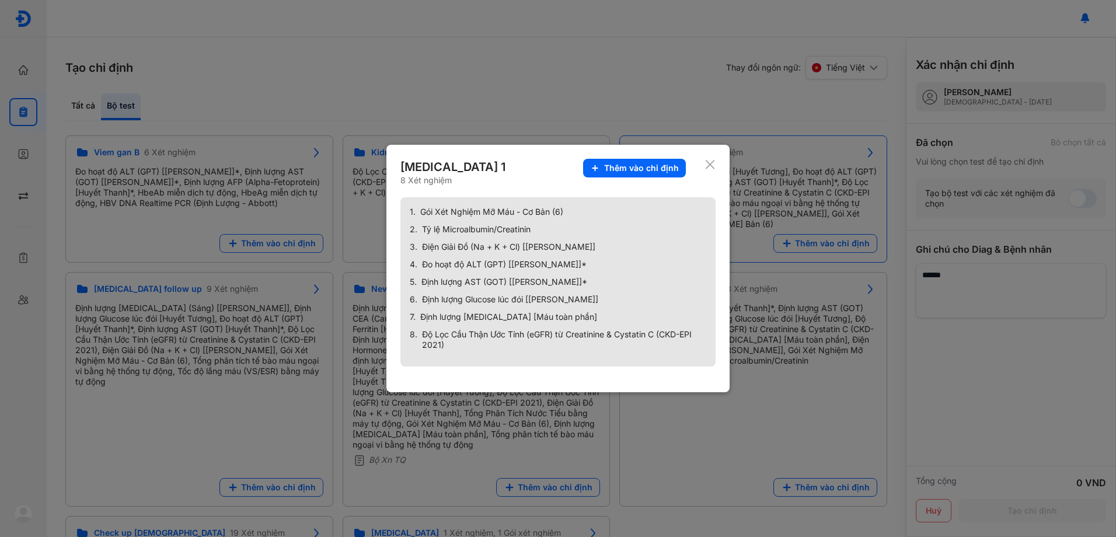
click at [643, 169] on span "Thêm vào chỉ định" at bounding box center [641, 168] width 75 height 11
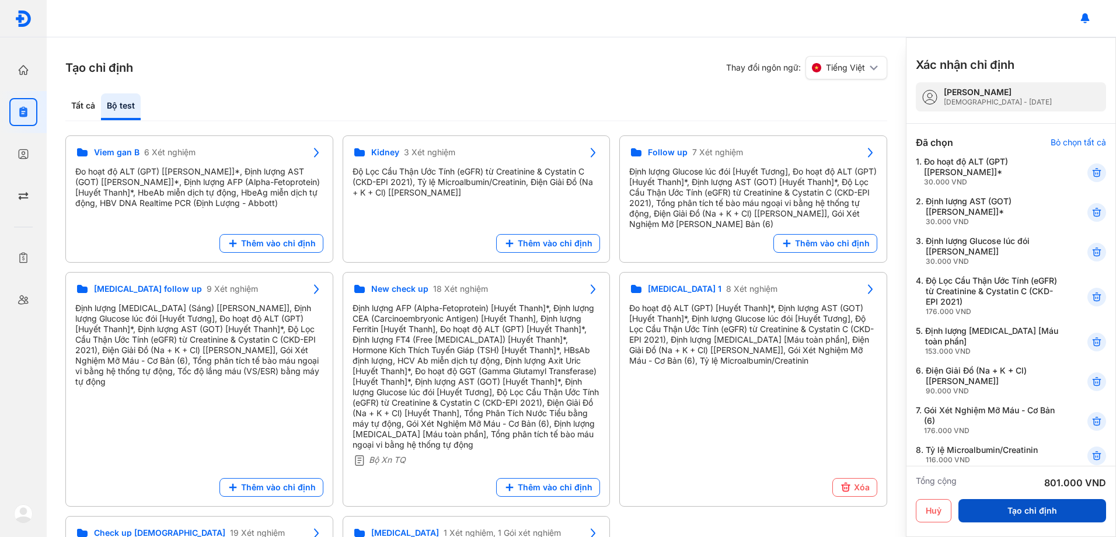
click at [1061, 508] on button "Tạo chỉ định" at bounding box center [1032, 510] width 148 height 23
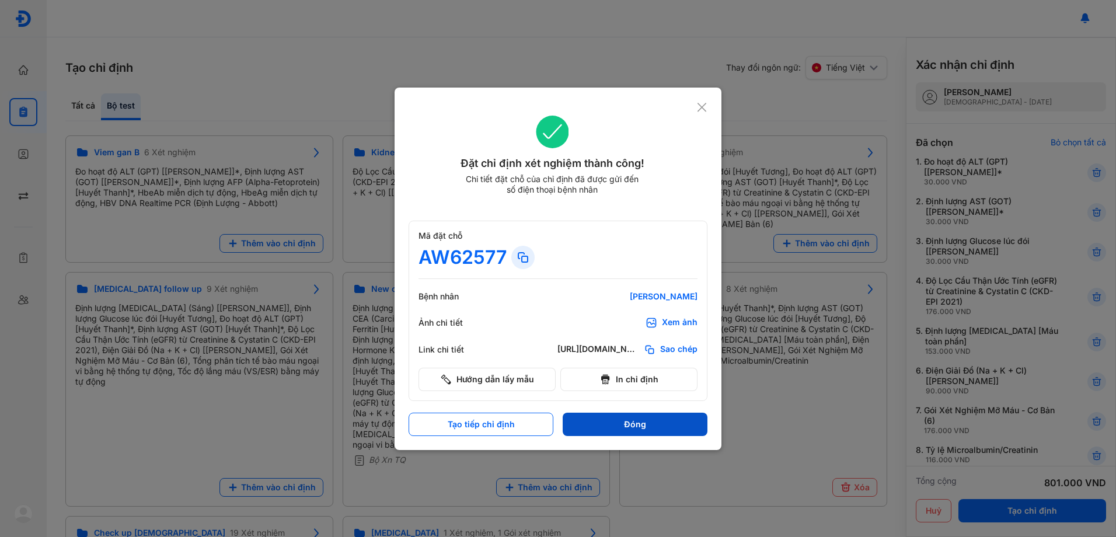
click at [675, 430] on button "Đóng" at bounding box center [635, 424] width 145 height 23
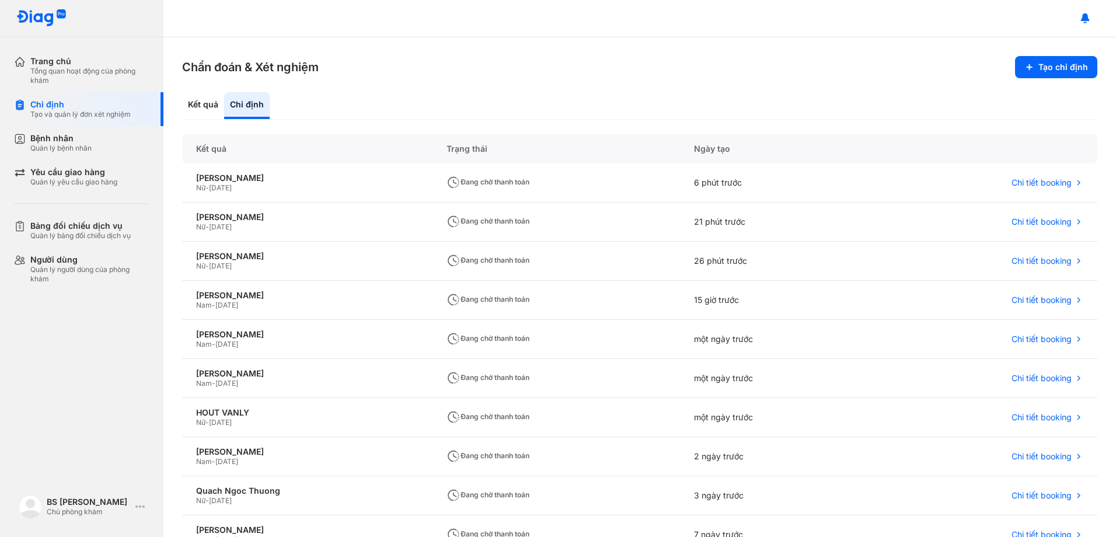
drag, startPoint x: 201, startPoint y: 103, endPoint x: 235, endPoint y: 111, distance: 34.8
click at [207, 103] on div "Kết quả" at bounding box center [203, 105] width 42 height 27
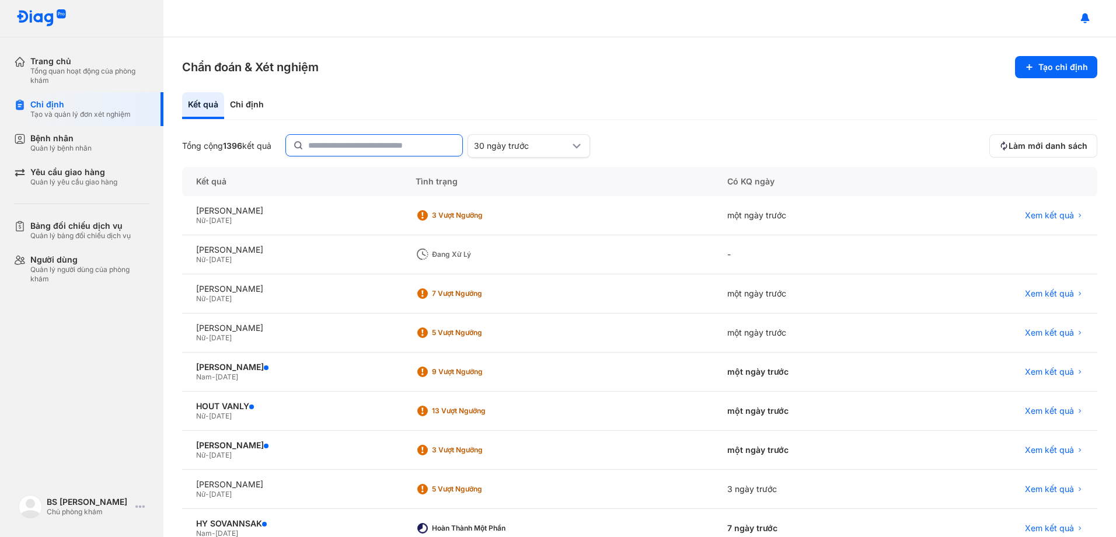
click at [347, 147] on input "text" at bounding box center [381, 145] width 147 height 21
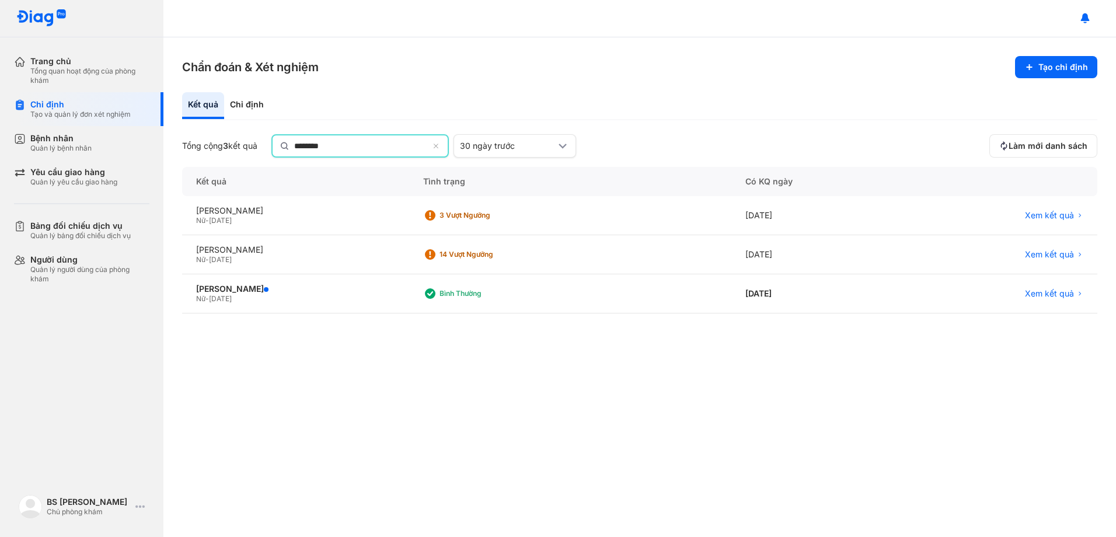
type input "********"
click at [238, 251] on div "[PERSON_NAME]" at bounding box center [295, 251] width 199 height 11
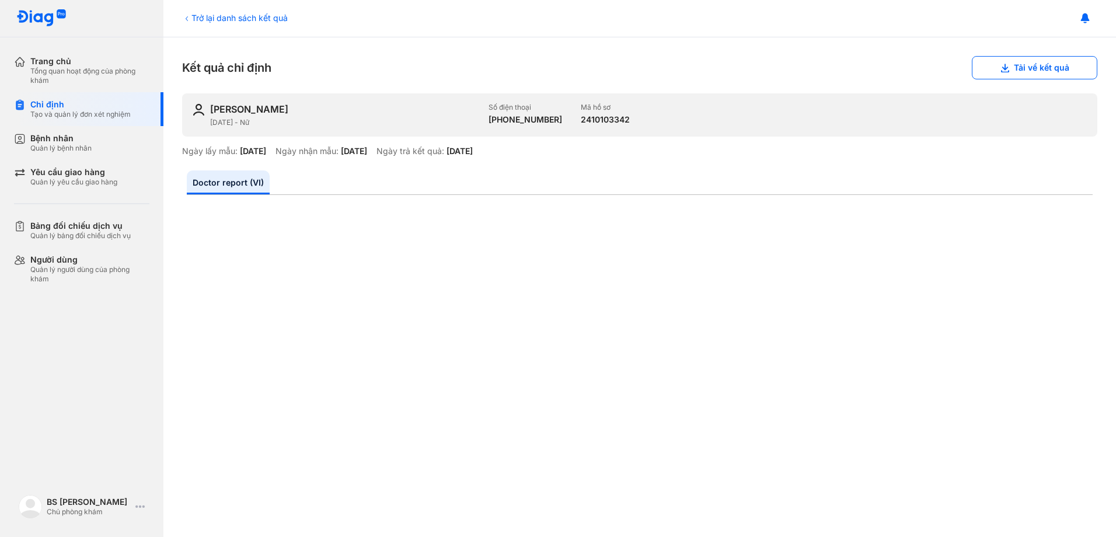
click at [185, 17] on icon at bounding box center [186, 18] width 9 height 9
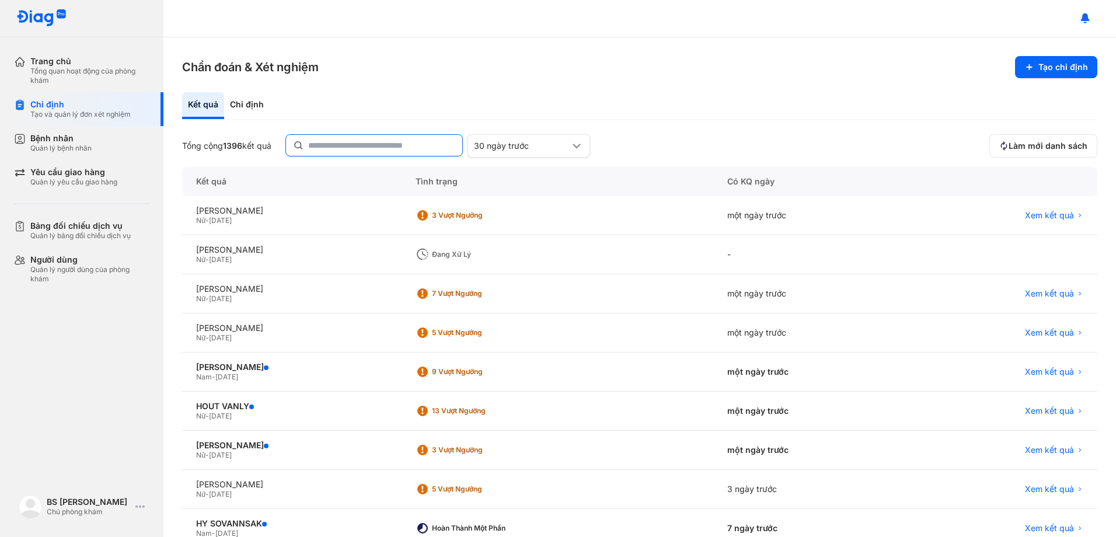
click at [362, 149] on input "text" at bounding box center [381, 145] width 147 height 21
type input "********"
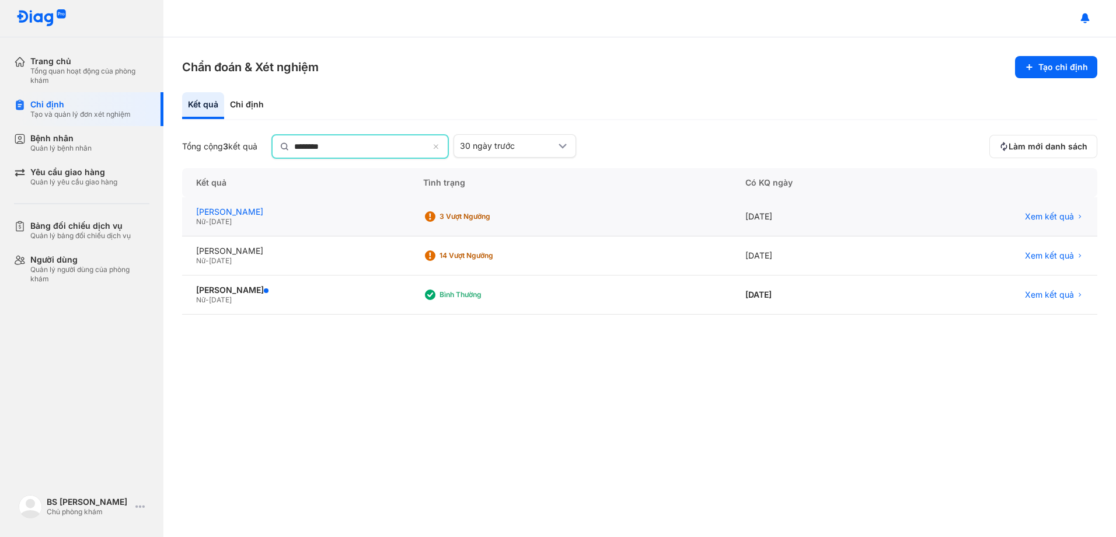
click at [247, 215] on div "[PERSON_NAME]" at bounding box center [295, 212] width 199 height 11
